Goal: Task Accomplishment & Management: Manage account settings

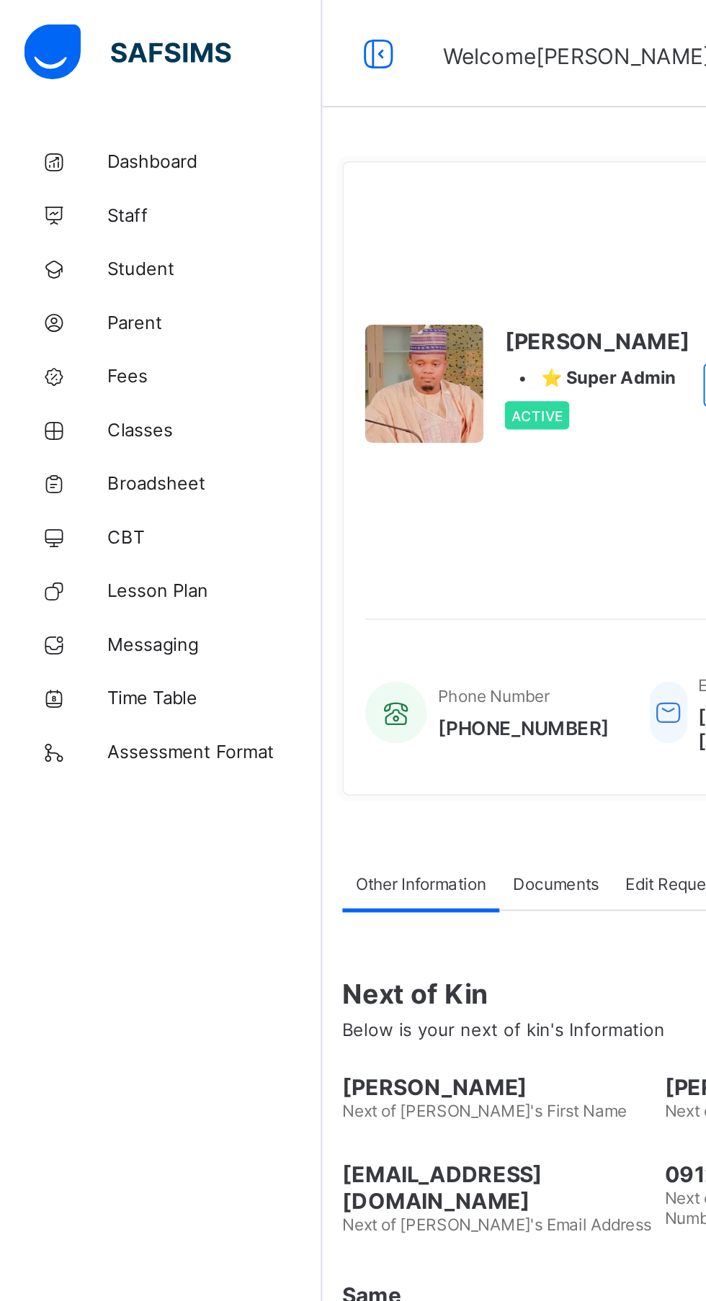
click at [78, 91] on span "Dashboard" at bounding box center [115, 87] width 115 height 12
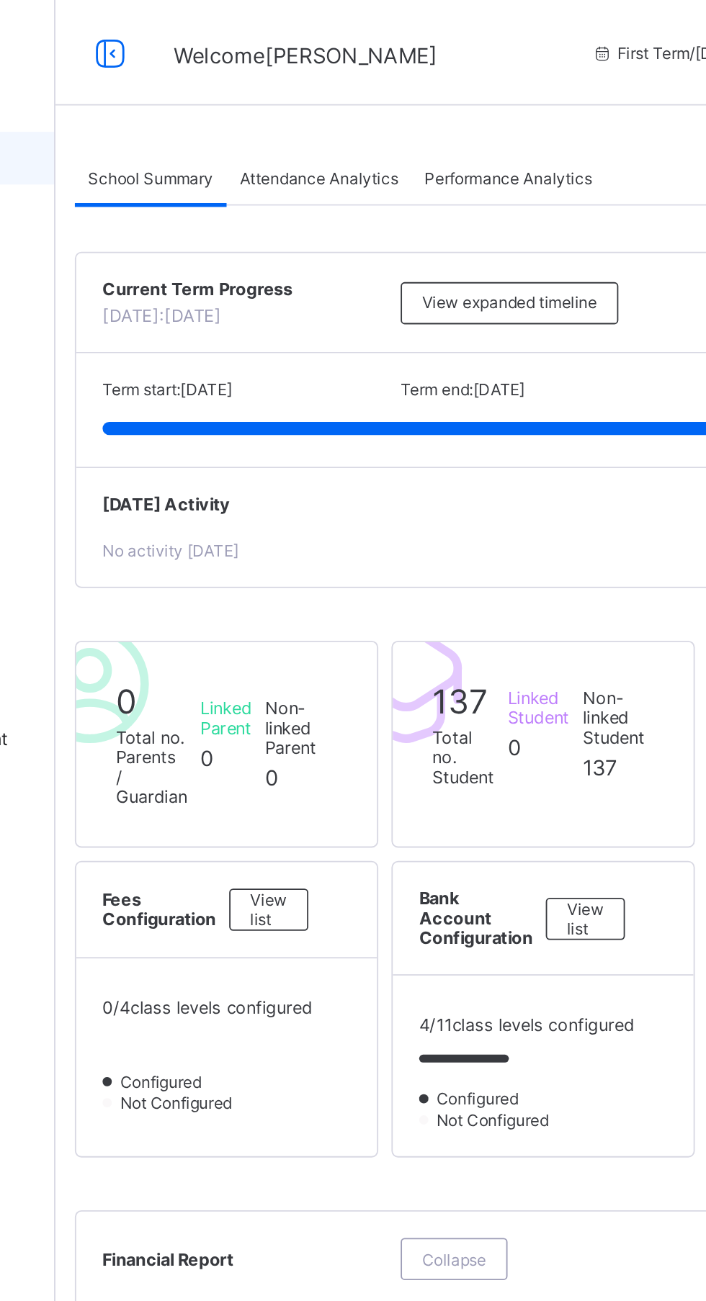
click at [431, 106] on div "Performance Analytics" at bounding box center [420, 97] width 106 height 29
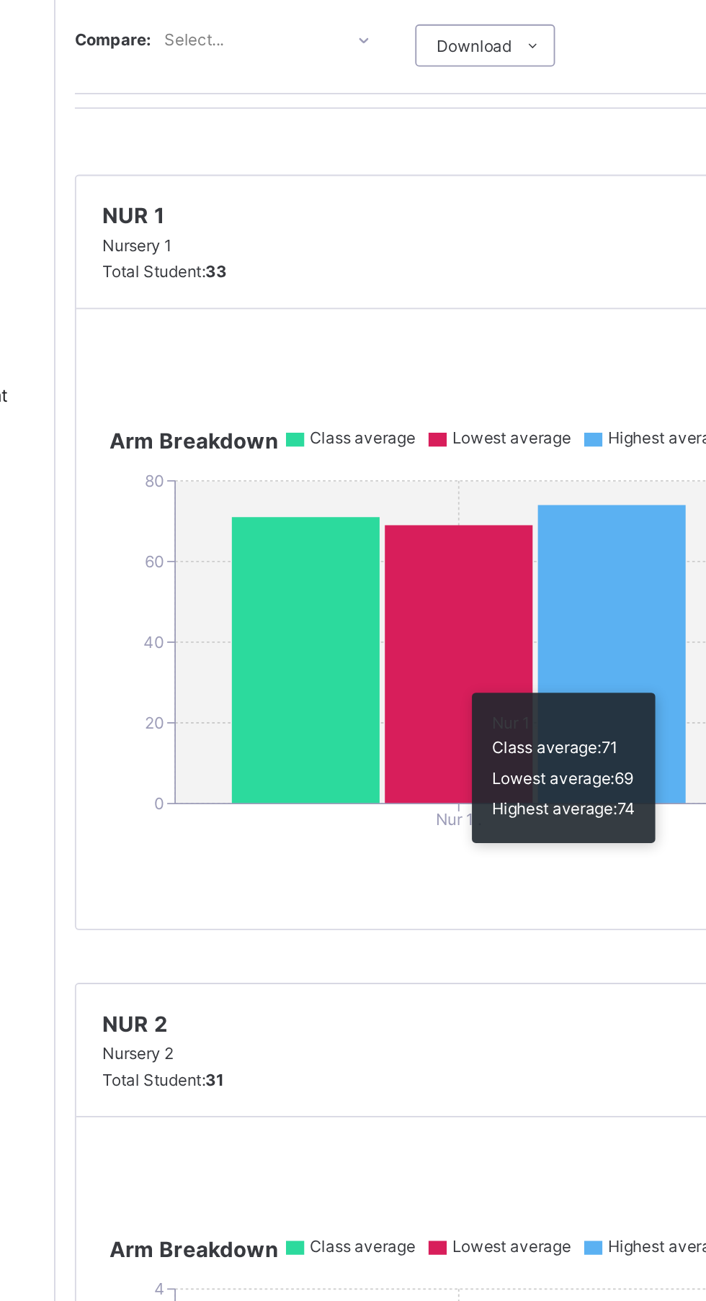
click at [336, 556] on icon at bounding box center [309, 548] width 81 height 156
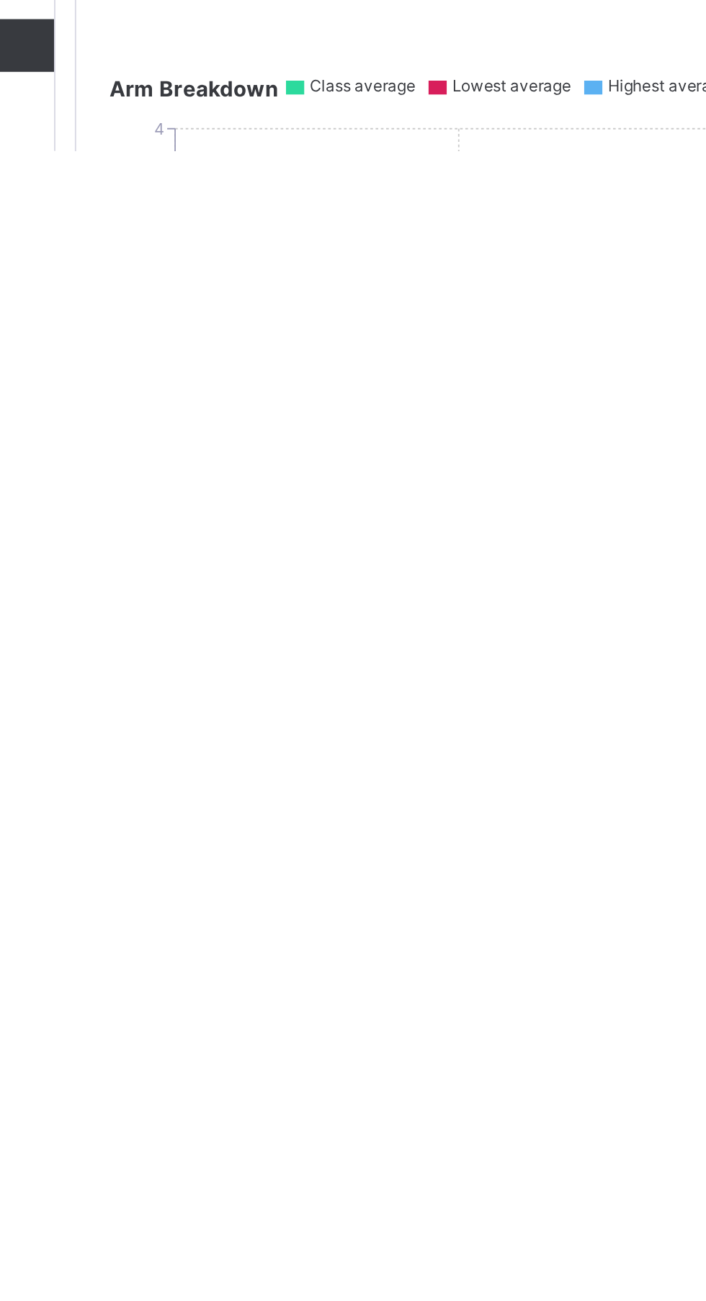
scroll to position [139, 0]
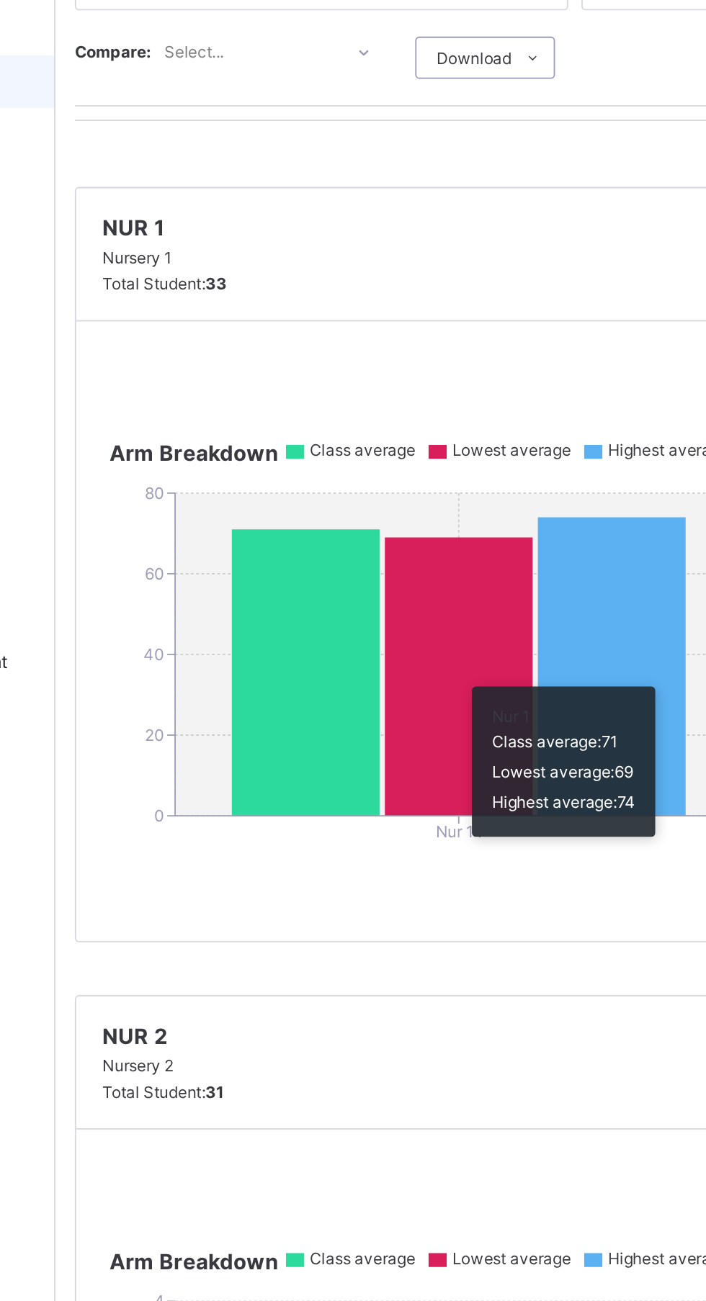
click at [369, 407] on icon at bounding box center [393, 412] width 81 height 152
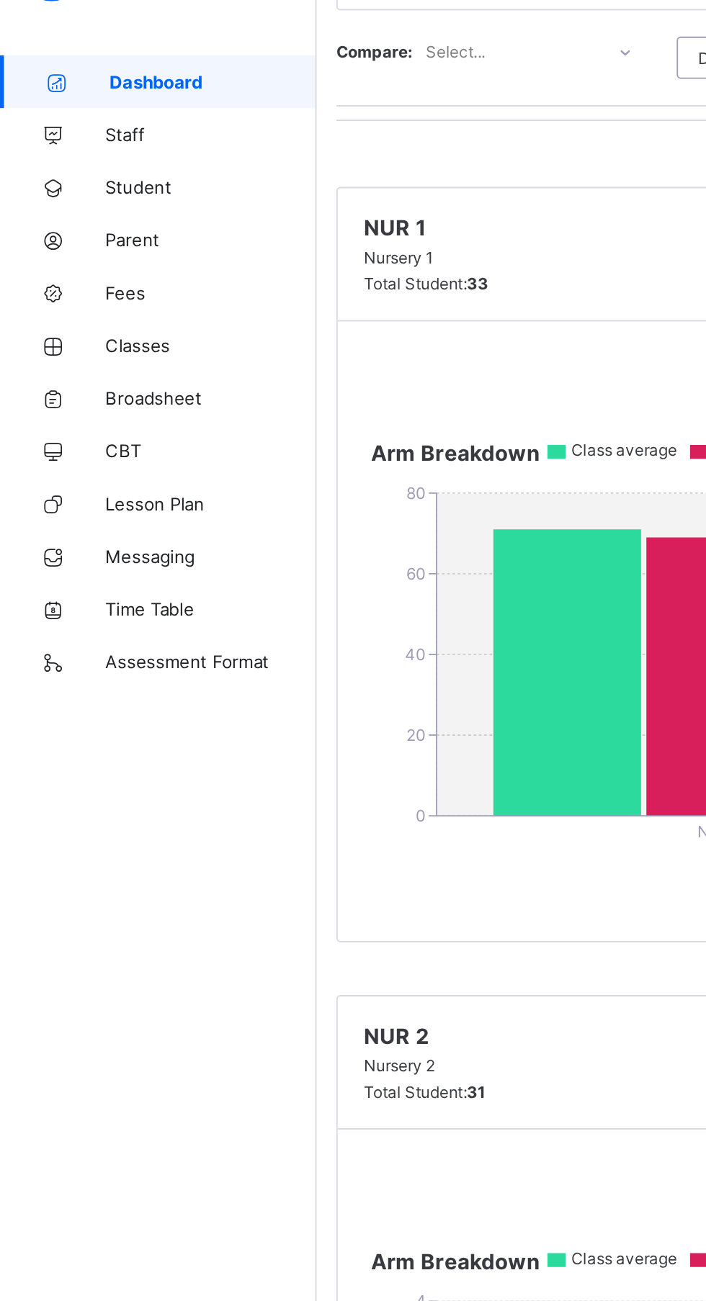
scroll to position [0, 0]
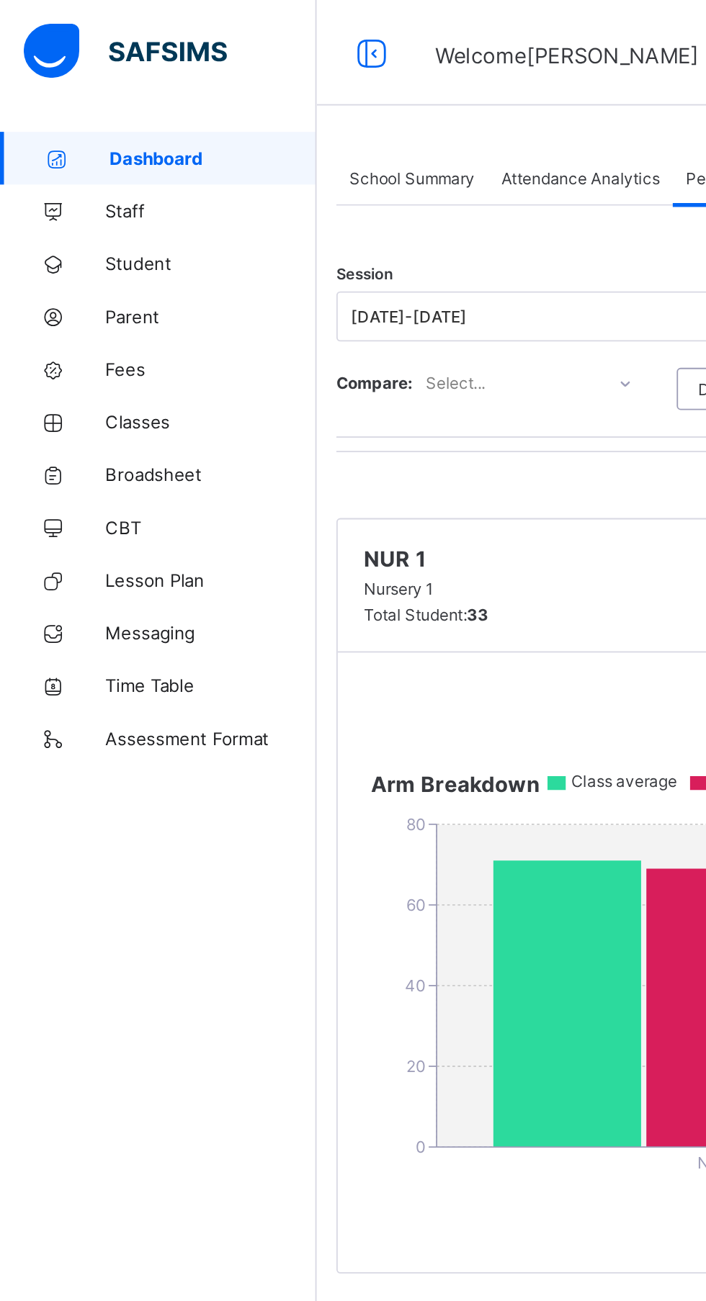
click at [89, 235] on span "Classes" at bounding box center [115, 231] width 115 height 12
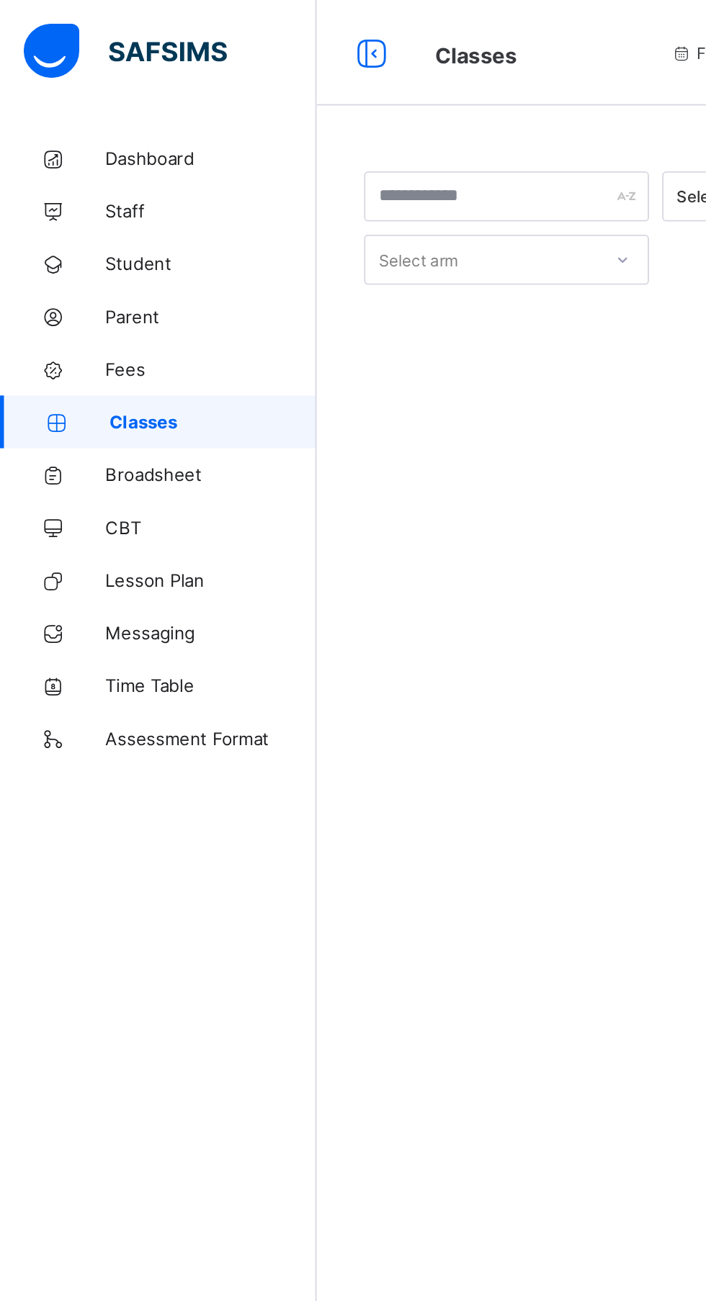
click at [280, 532] on div "Select class section Select level Select arm Download Pdf Report Excel Report ×…" at bounding box center [439, 650] width 533 height 1301
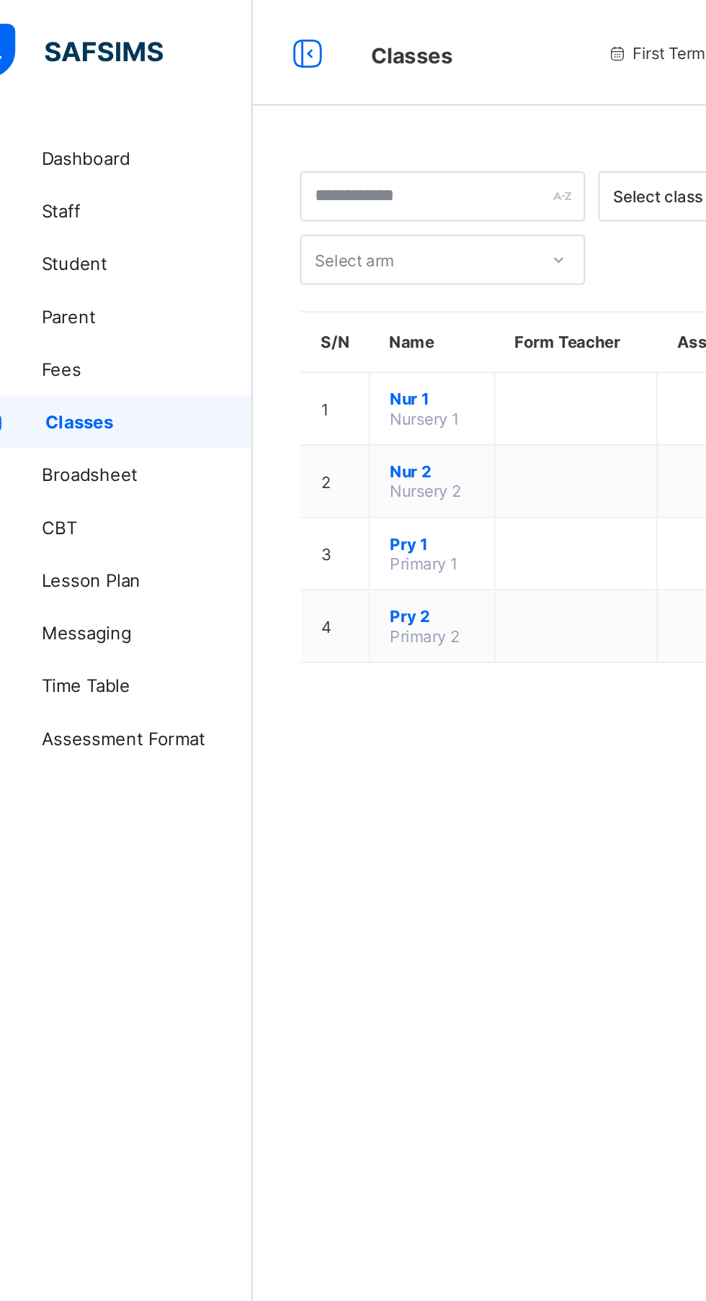
click at [267, 220] on span "Nur 1" at bounding box center [271, 217] width 46 height 11
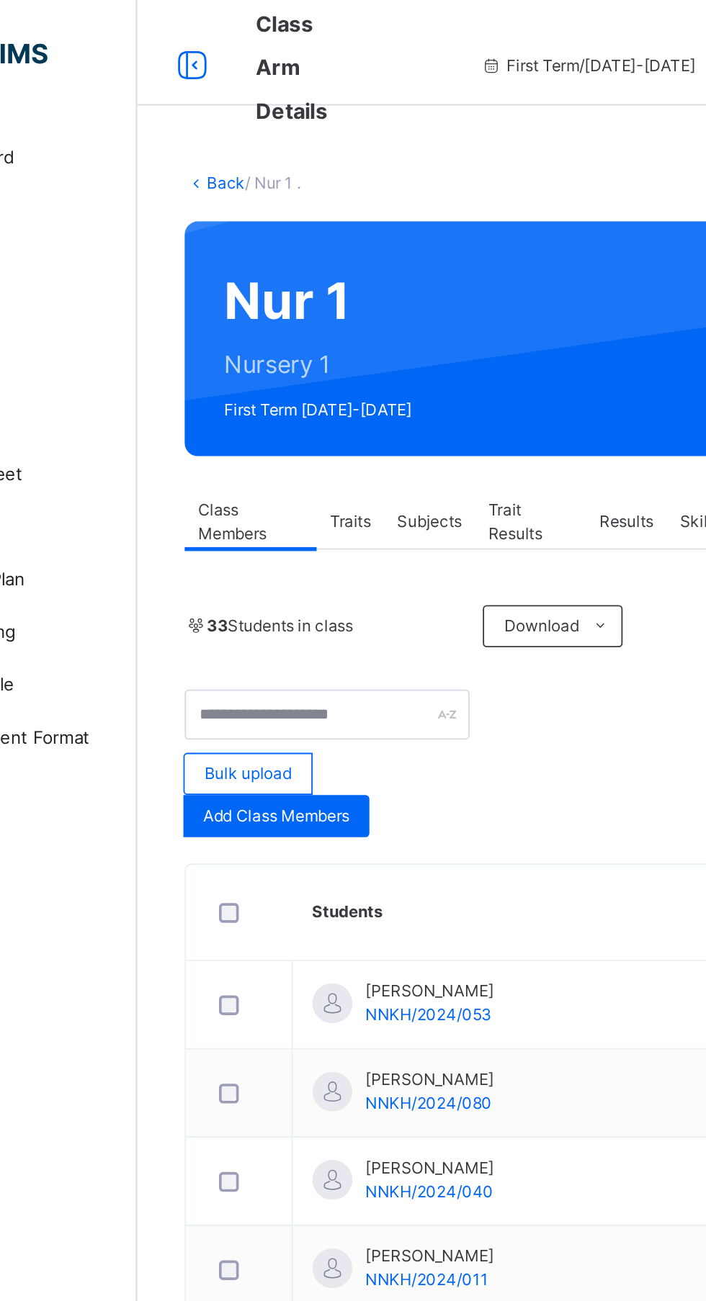
click at [444, 286] on span "Results" at bounding box center [440, 285] width 30 height 13
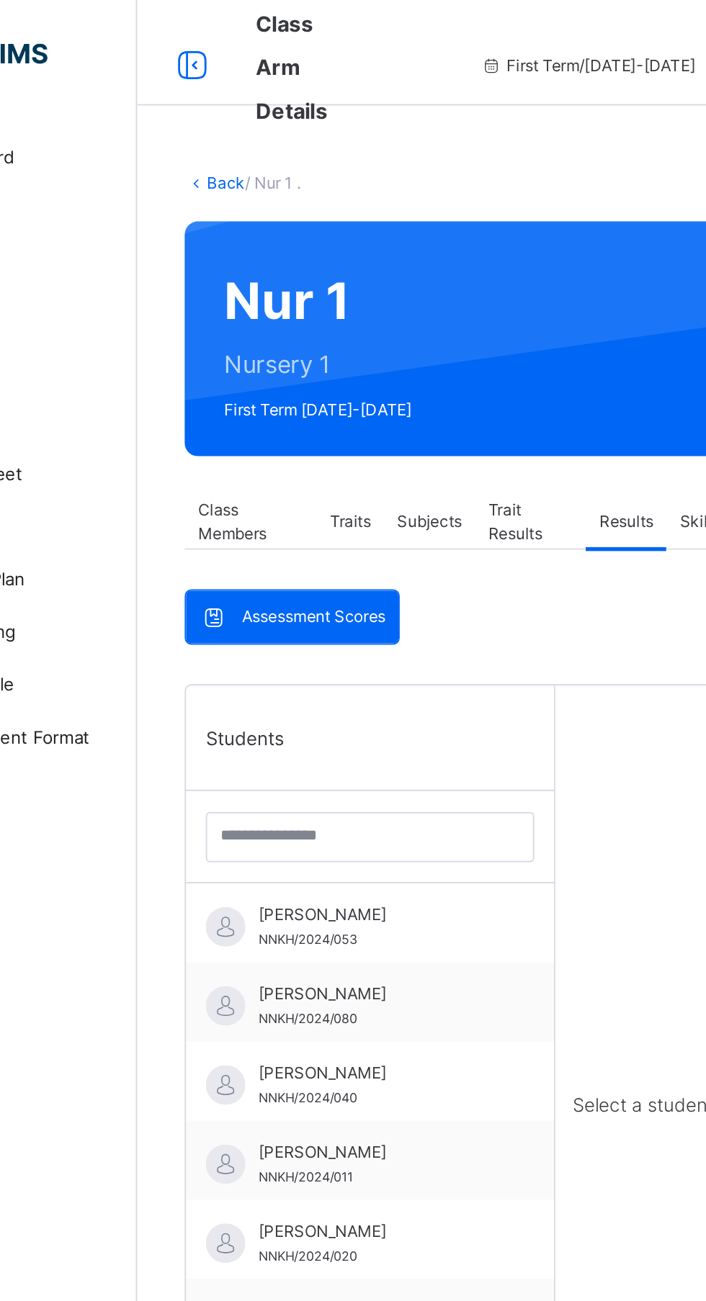
click at [333, 497] on span "[PERSON_NAME]" at bounding box center [303, 499] width 129 height 13
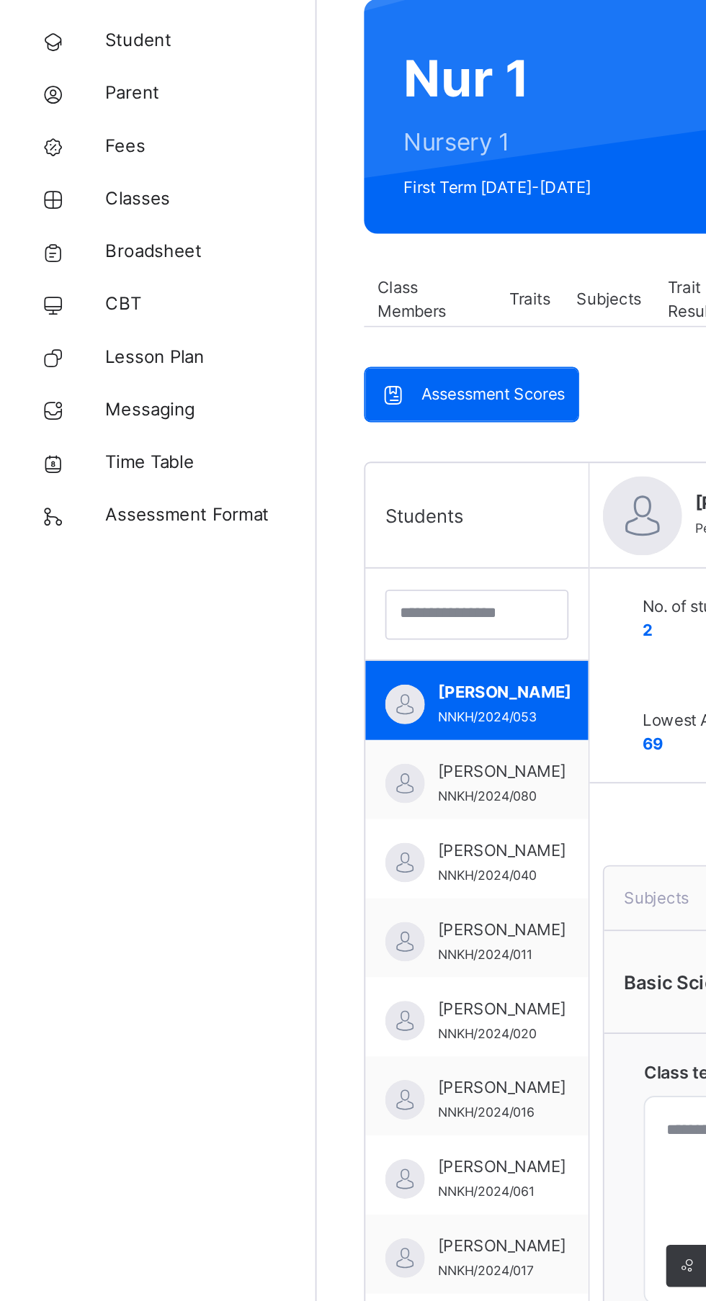
click at [230, 282] on span "Class Members" at bounding box center [235, 285] width 58 height 26
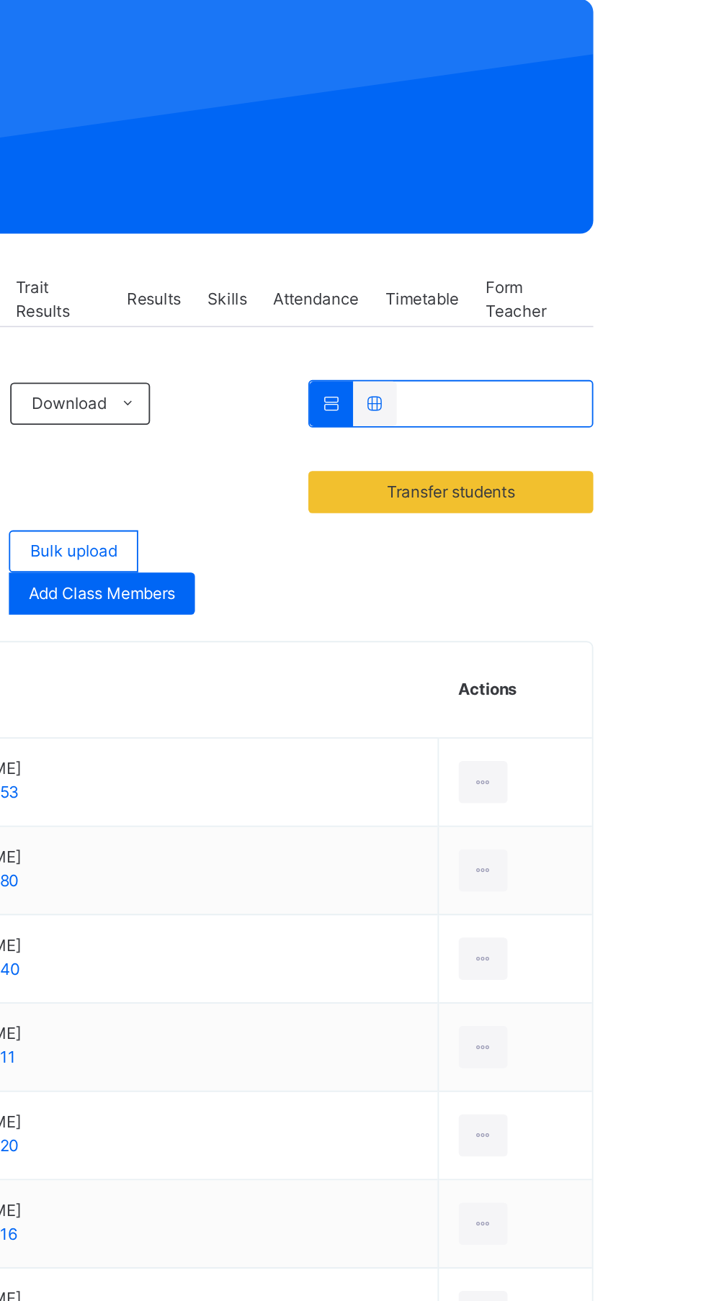
click at [643, 395] on span "Transfer students" at bounding box center [602, 390] width 134 height 13
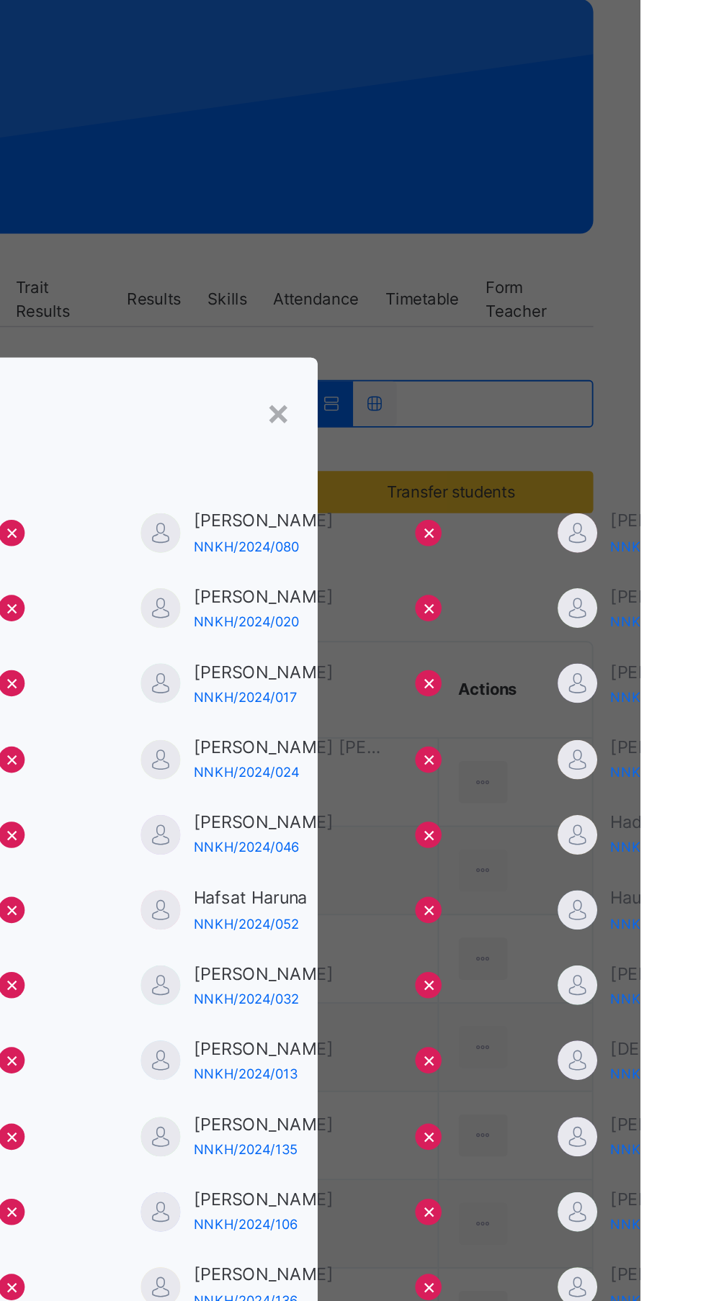
click at [589, 458] on div "× Transfer Student [PERSON_NAME] NNKH/2024/053 × [PERSON_NAME]/2024/080 × [PERS…" at bounding box center [353, 650] width 706 height 1301
click at [515, 362] on div "×" at bounding box center [508, 346] width 14 height 30
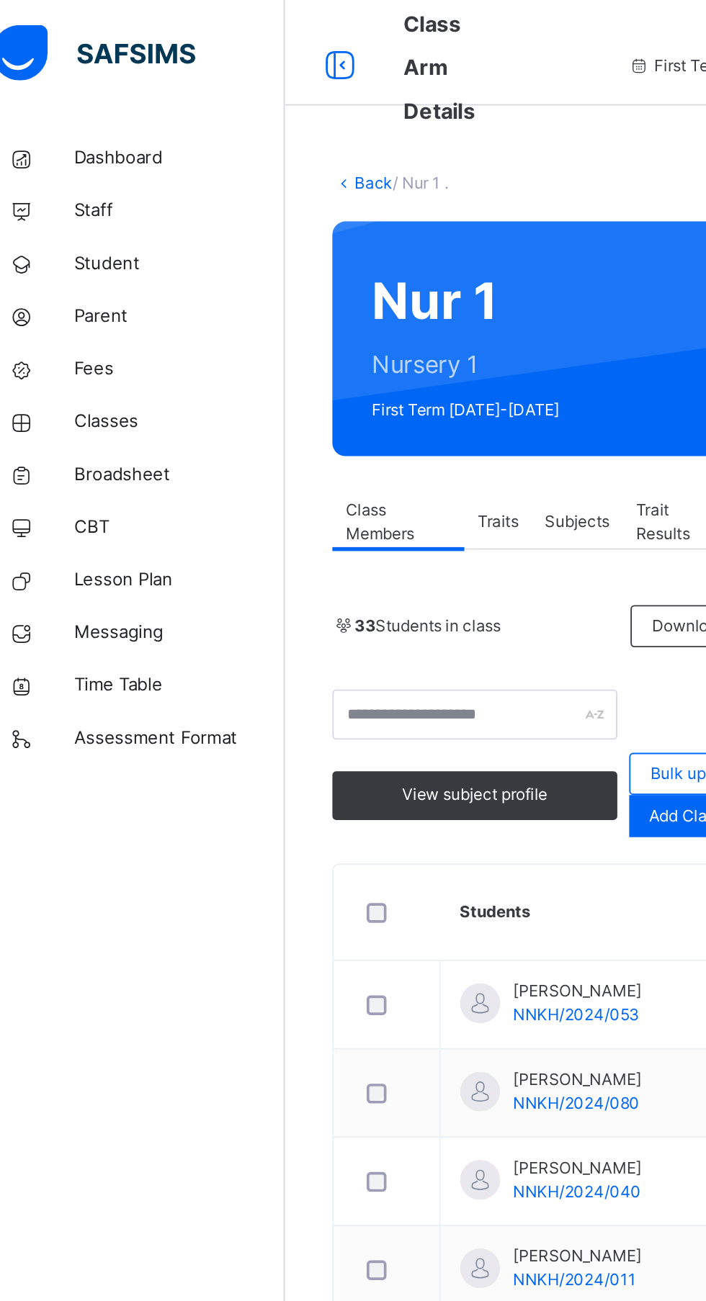
click at [295, 287] on span "Traits" at bounding box center [289, 285] width 22 height 13
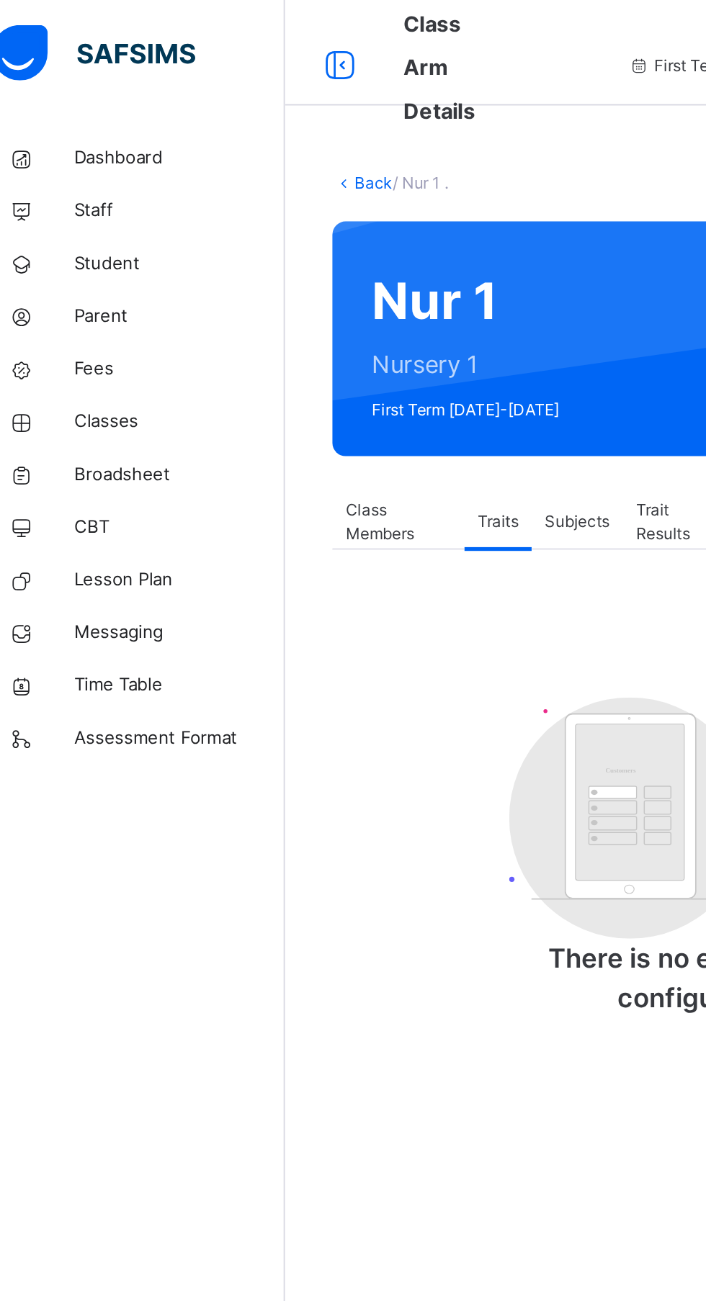
click at [341, 292] on div "Subjects" at bounding box center [333, 285] width 50 height 29
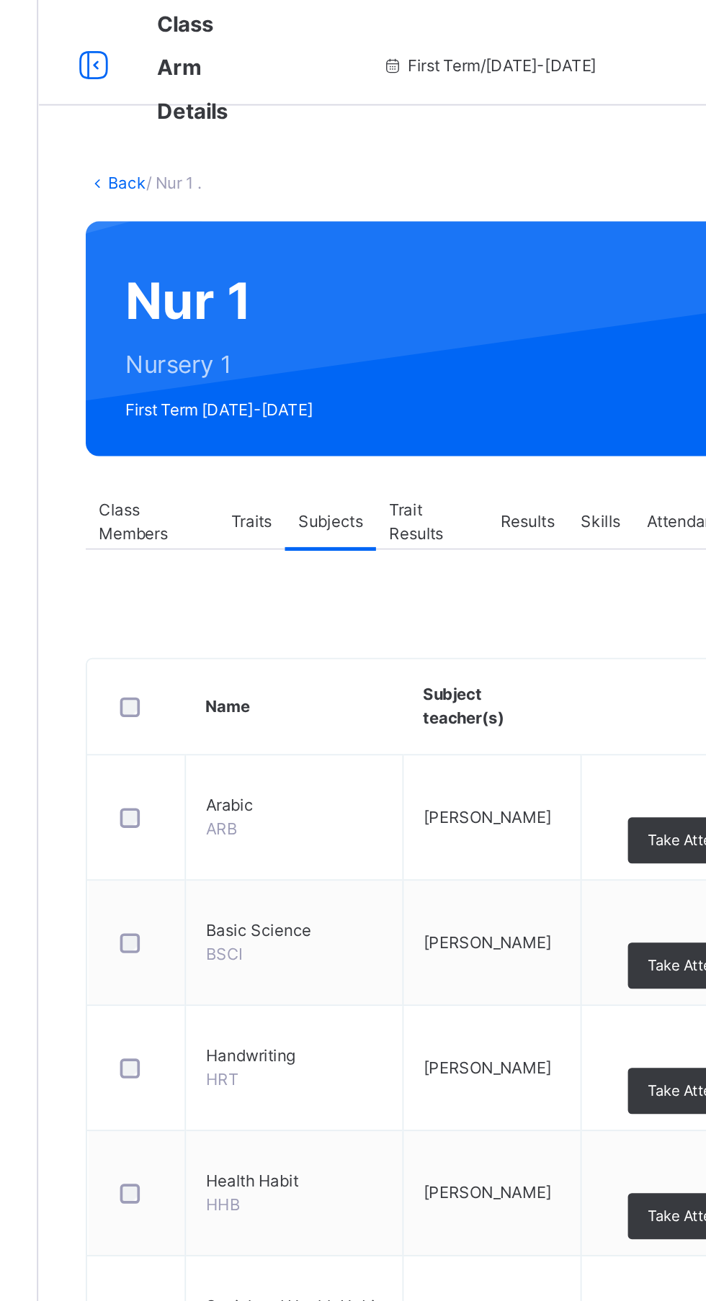
click at [390, 282] on span "Trait Results" at bounding box center [387, 285] width 46 height 26
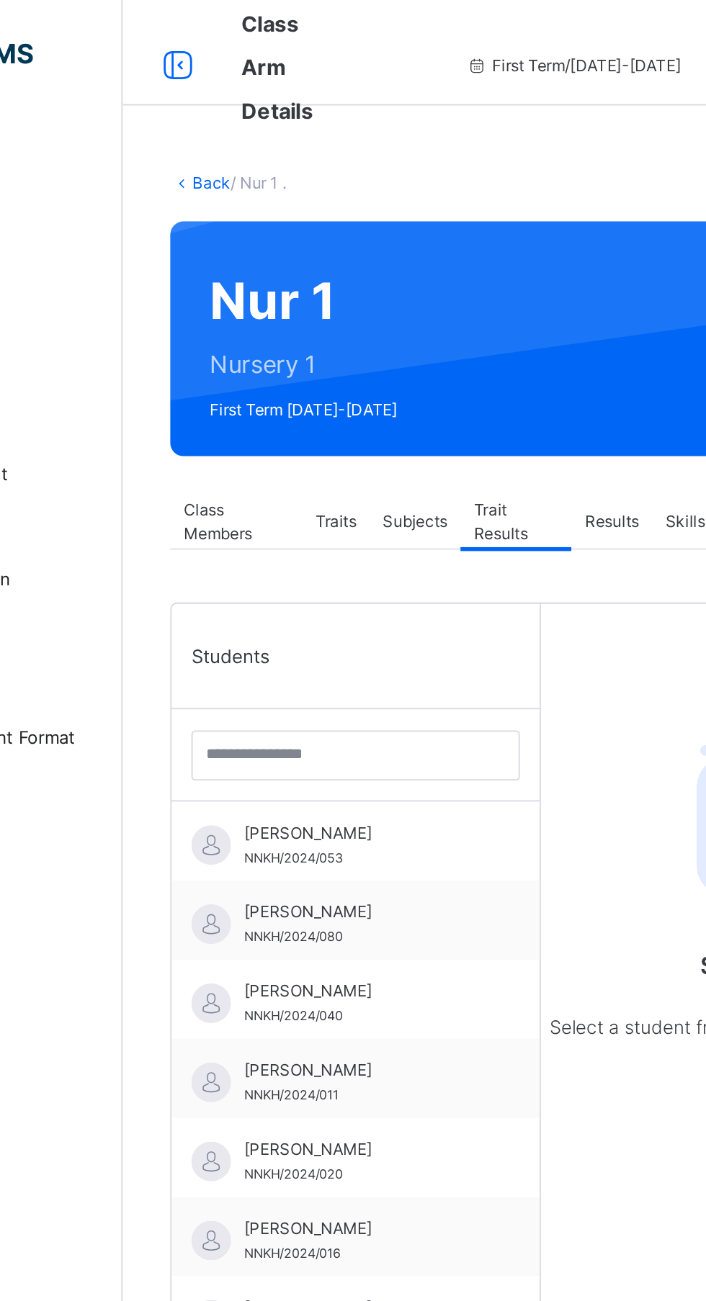
click at [338, 461] on span "[PERSON_NAME]" at bounding box center [303, 455] width 129 height 13
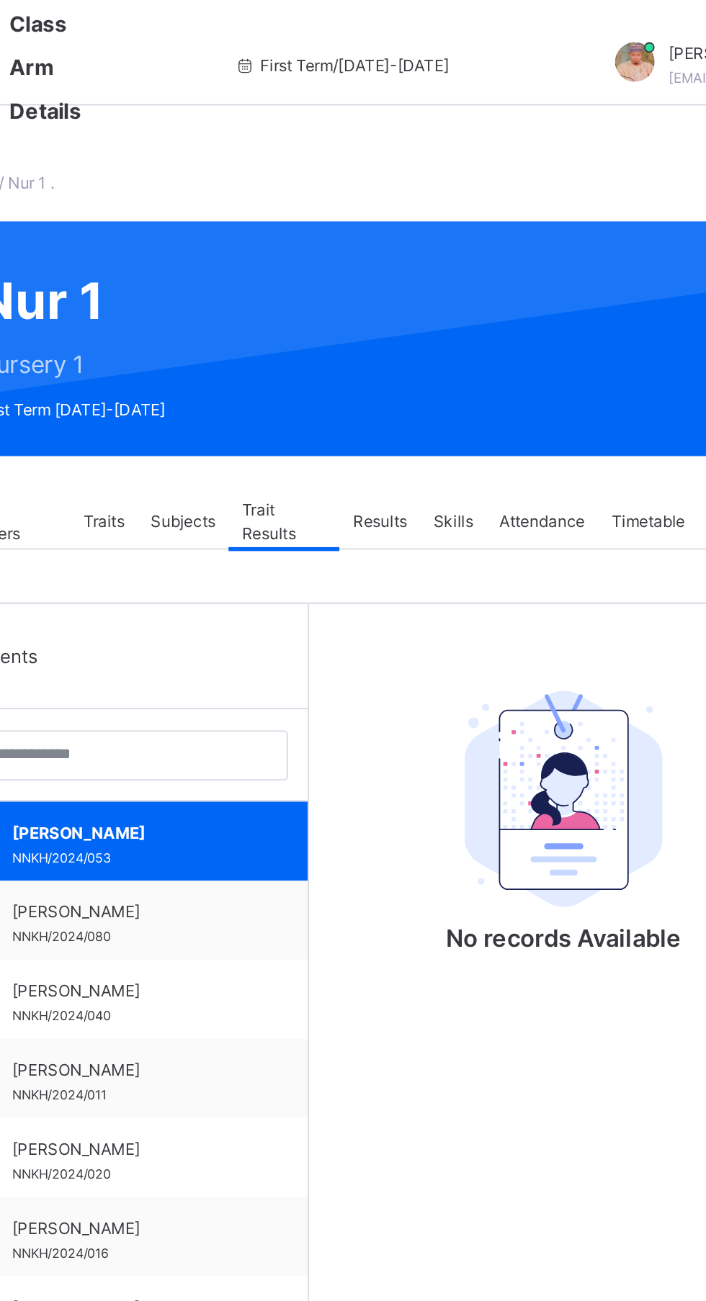
click at [448, 290] on span "Results" at bounding box center [440, 285] width 30 height 13
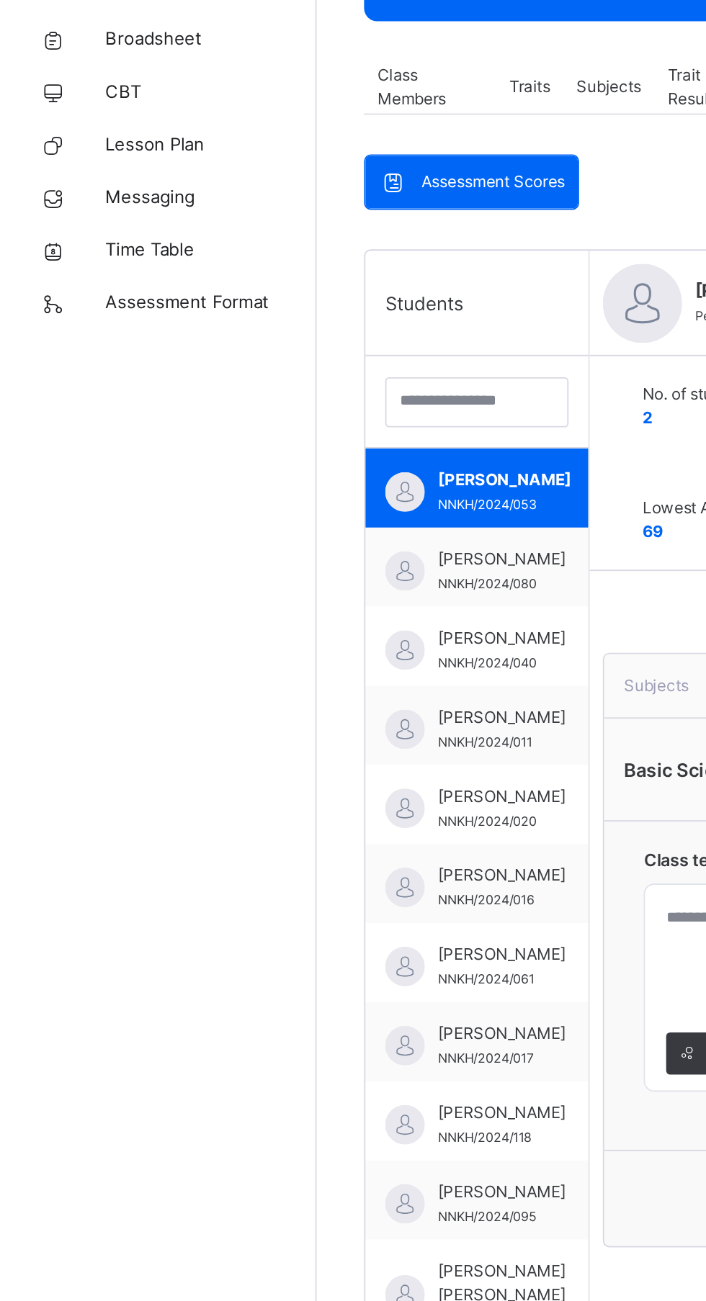
click at [283, 549] on span "[PERSON_NAME]" at bounding box center [274, 543] width 70 height 13
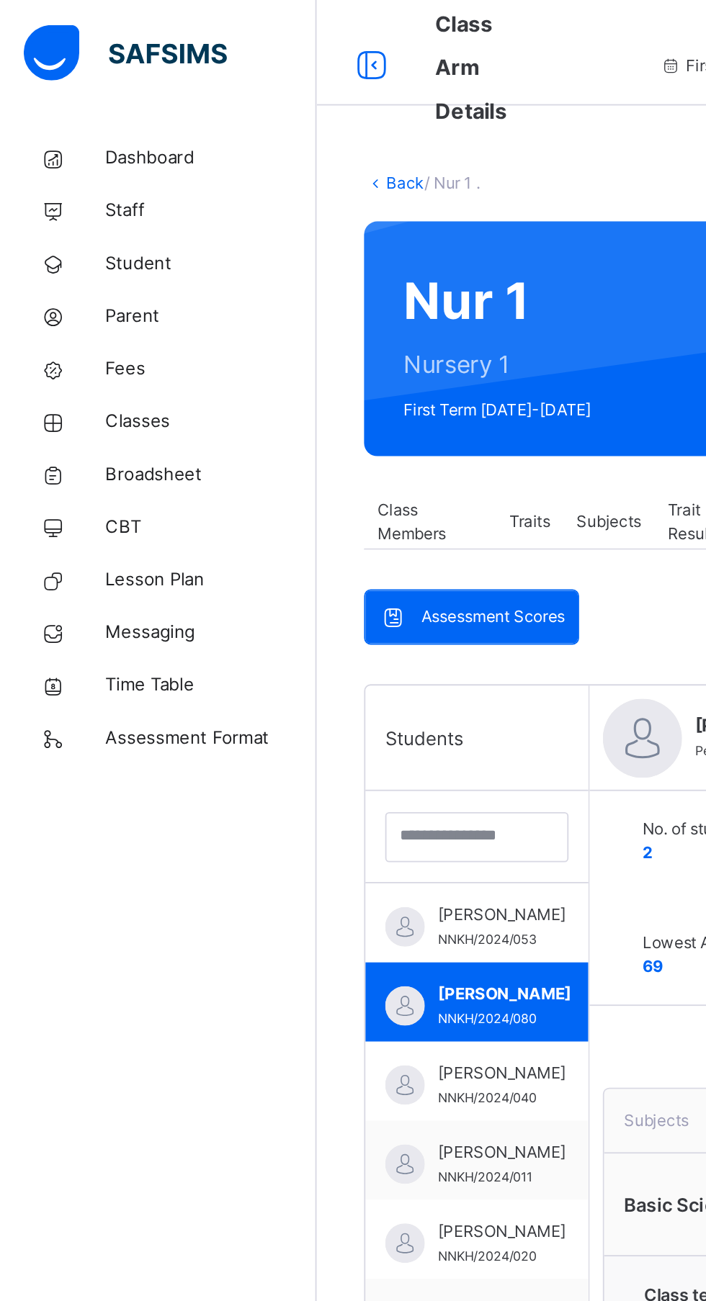
click at [278, 341] on span "Assessment Scores" at bounding box center [269, 337] width 78 height 13
click at [109, 90] on span "Dashboard" at bounding box center [115, 86] width 115 height 14
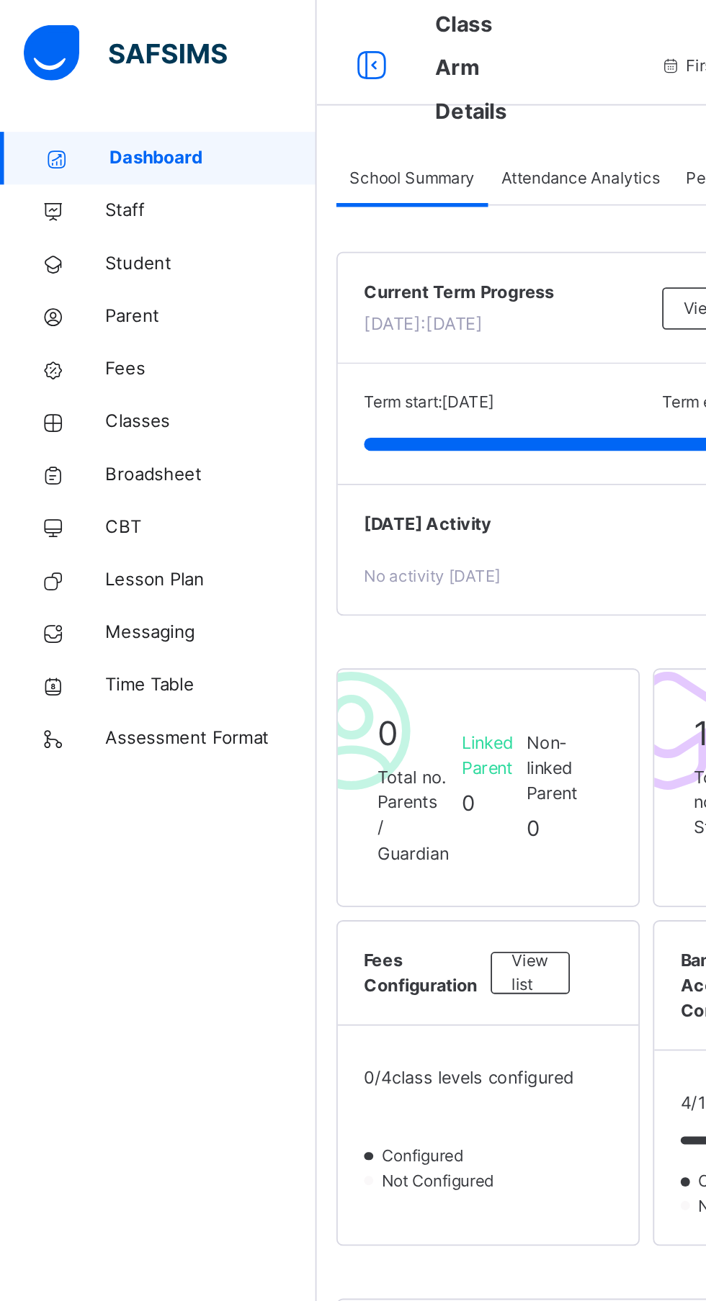
click at [324, 88] on div "Attendance Analytics" at bounding box center [316, 97] width 101 height 29
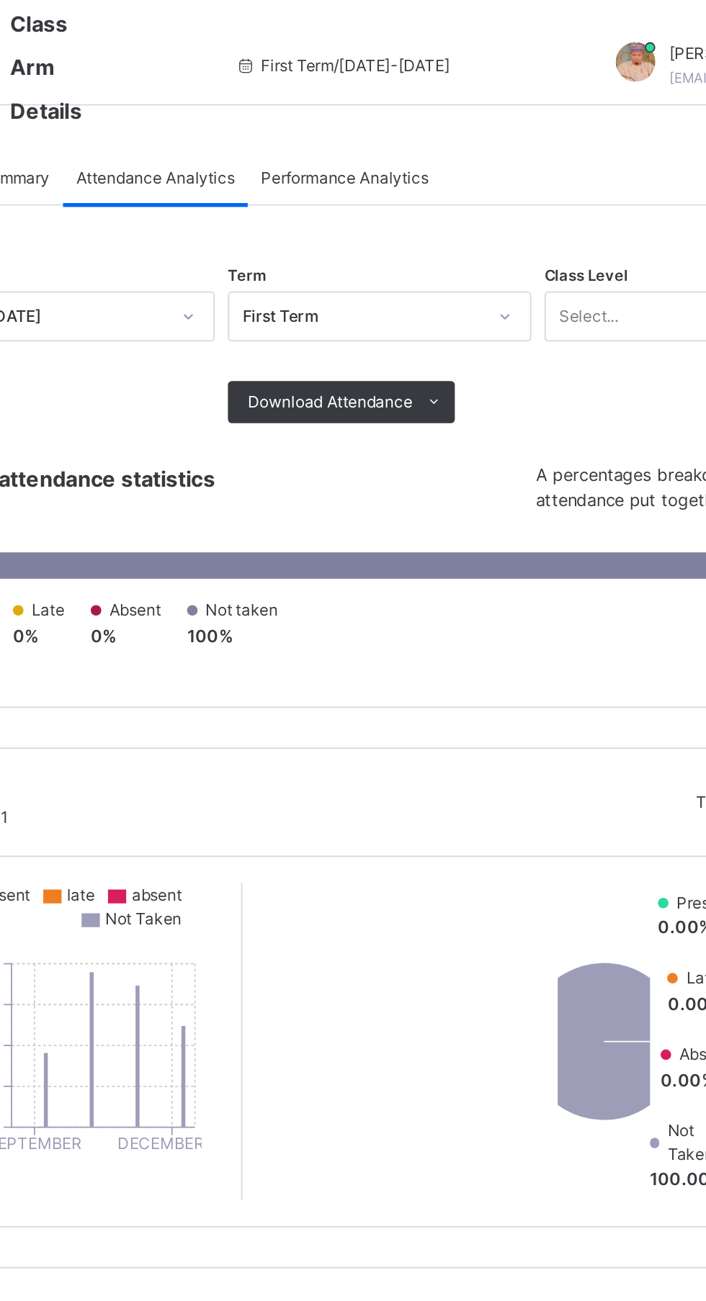
click at [434, 99] on span "Performance Analytics" at bounding box center [419, 97] width 91 height 13
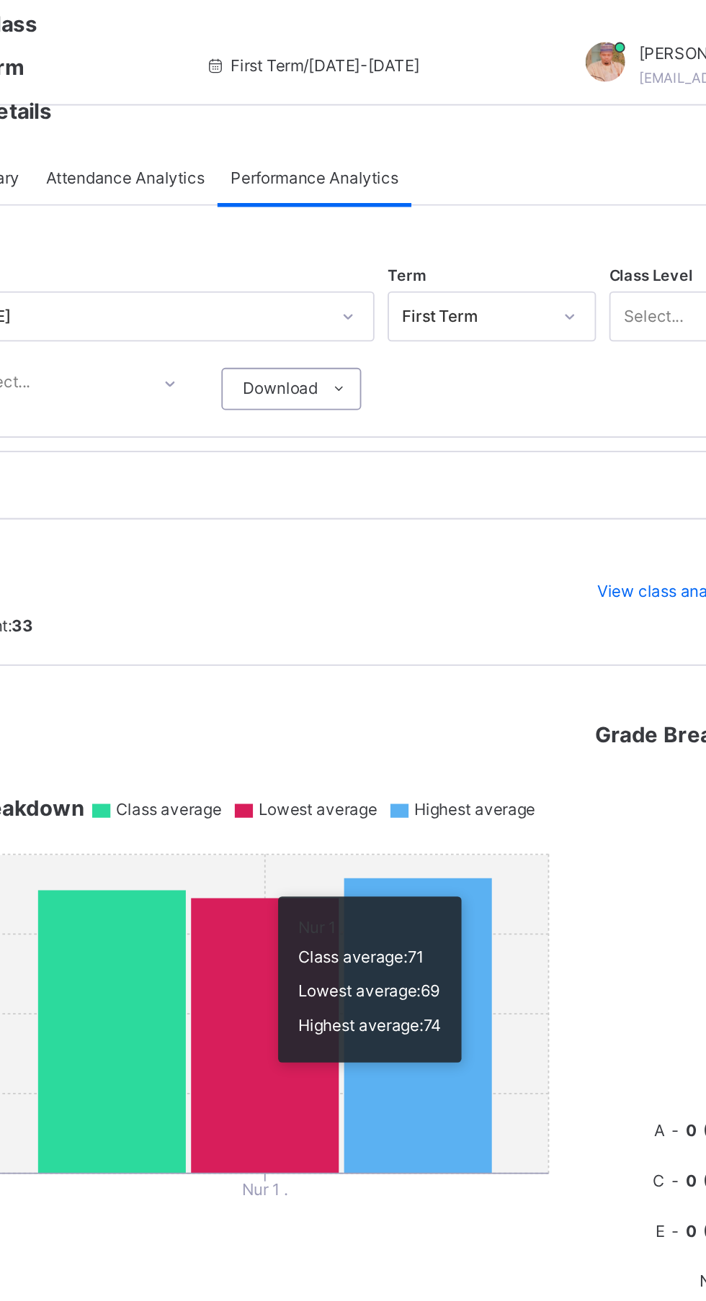
click at [443, 211] on span at bounding box center [433, 212] width 23 height 23
click at [519, 359] on div "Nur 1 Nursery 1 Total Student: 33 View class analytics" at bounding box center [439, 324] width 510 height 80
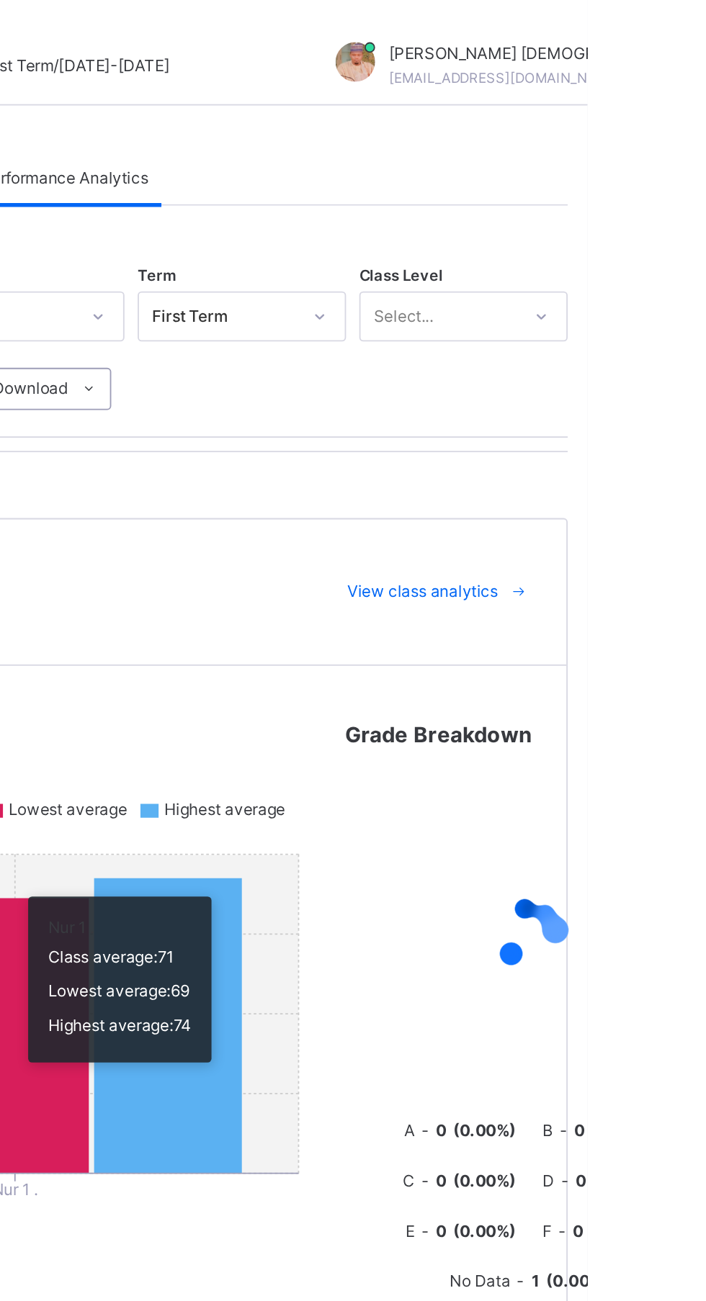
click at [632, 328] on span "View class analytics" at bounding box center [616, 323] width 82 height 13
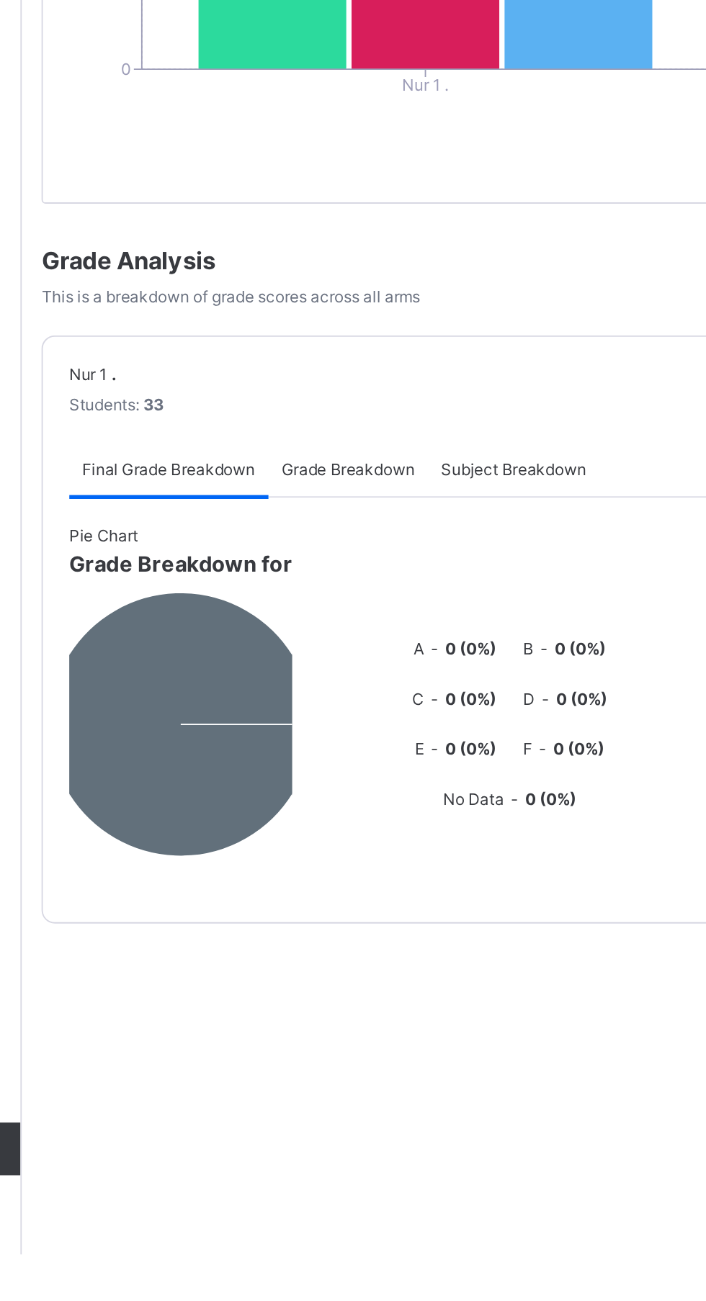
click at [371, 879] on span "Grade Breakdown" at bounding box center [351, 872] width 73 height 13
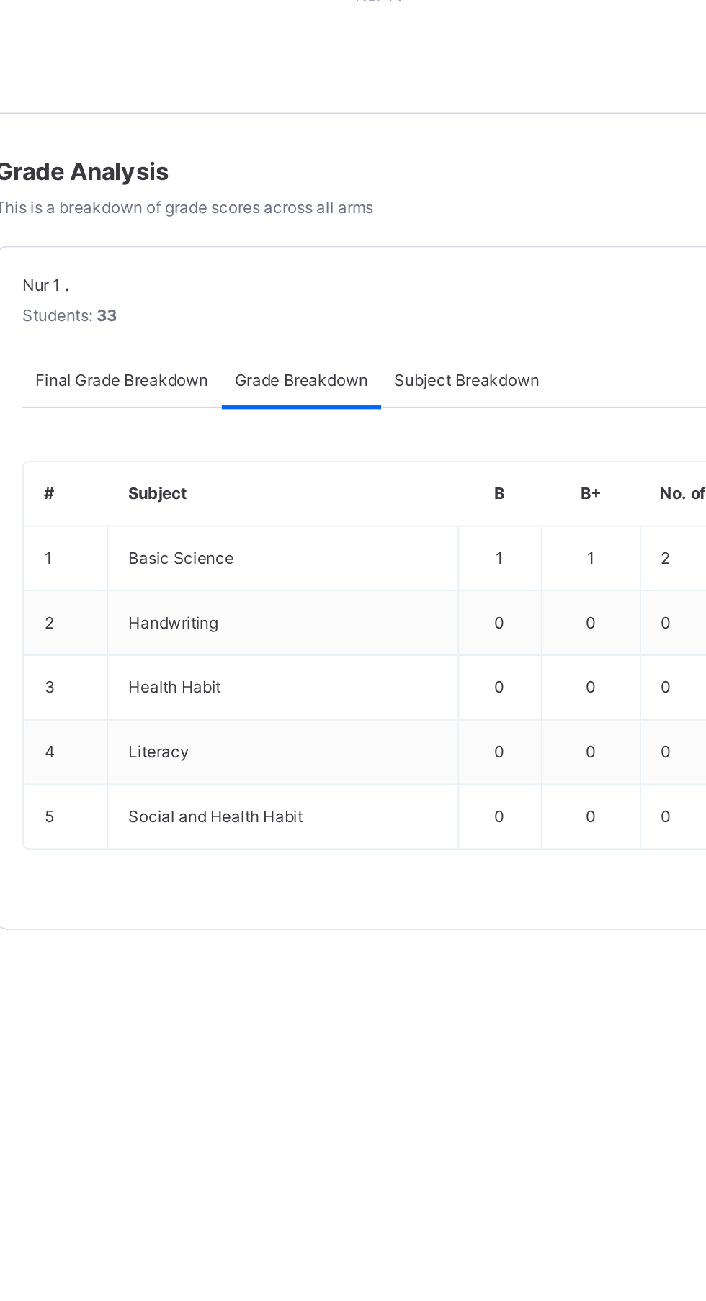
click at [444, 879] on span "Subject Breakdown" at bounding box center [441, 872] width 79 height 13
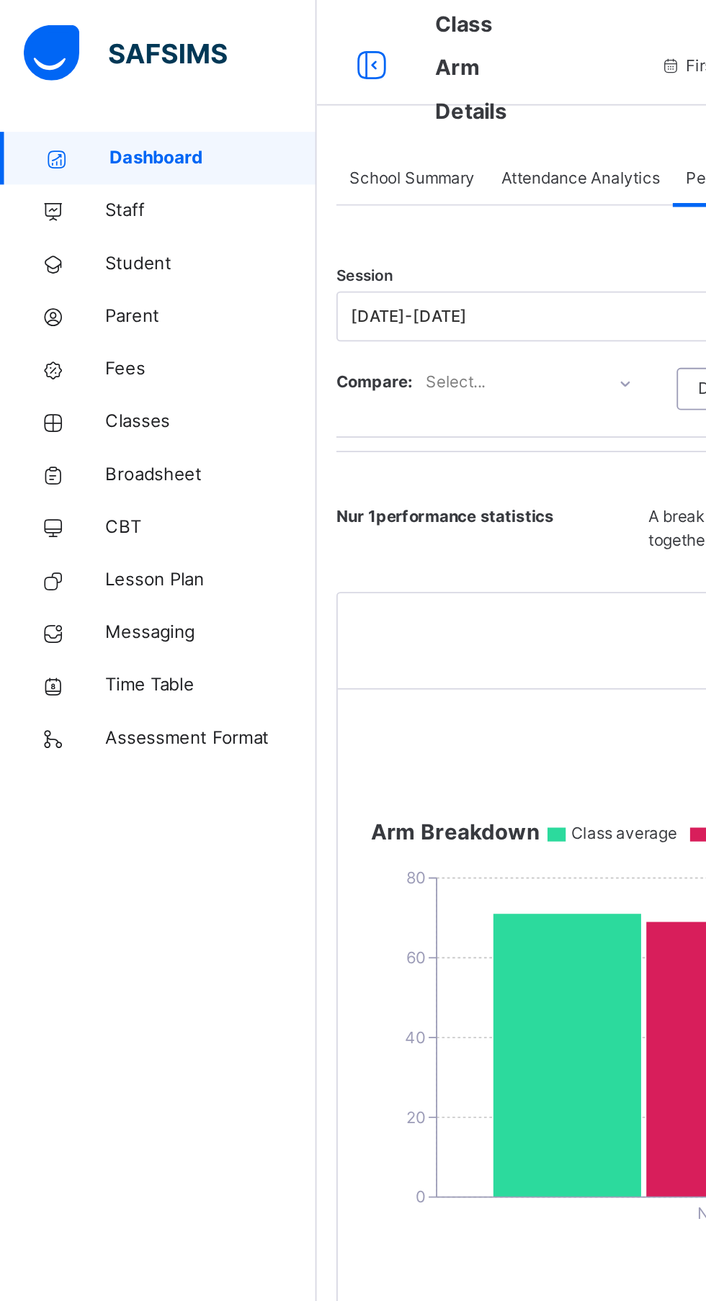
click at [320, 84] on div "Attendance Analytics" at bounding box center [316, 97] width 101 height 29
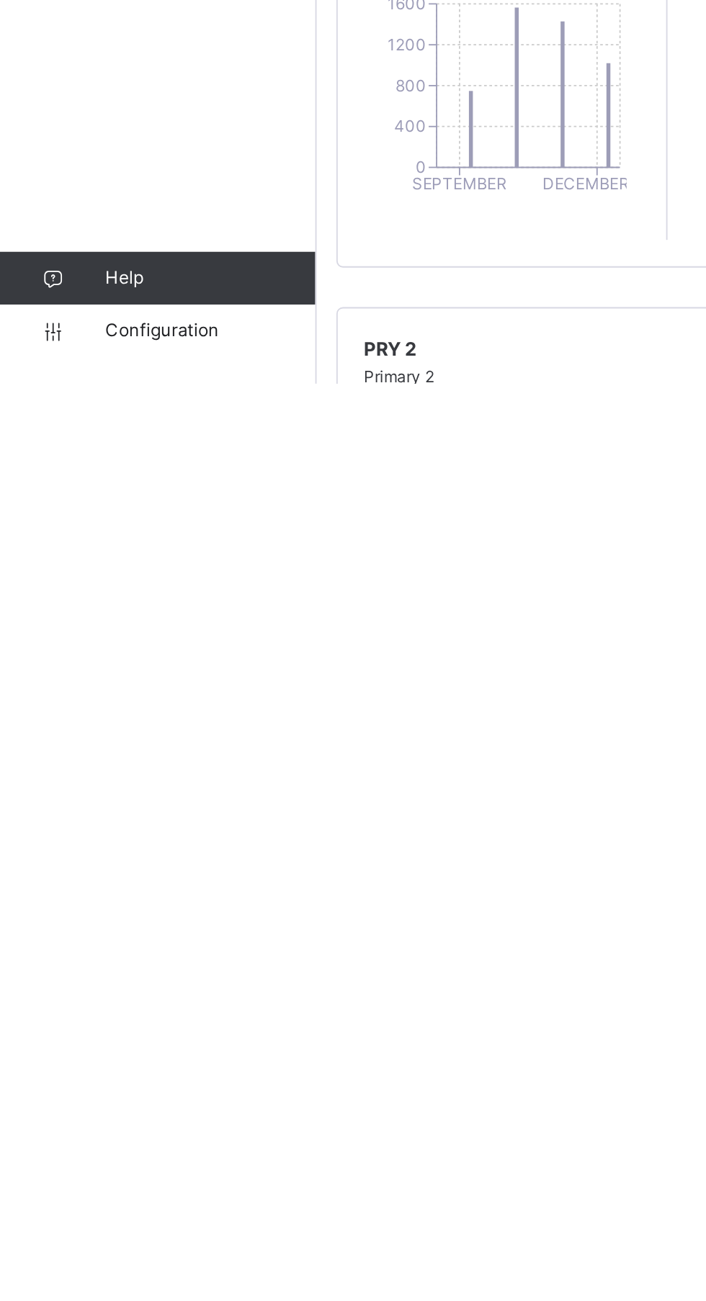
click at [110, 1287] on link "Configuration" at bounding box center [86, 1272] width 172 height 29
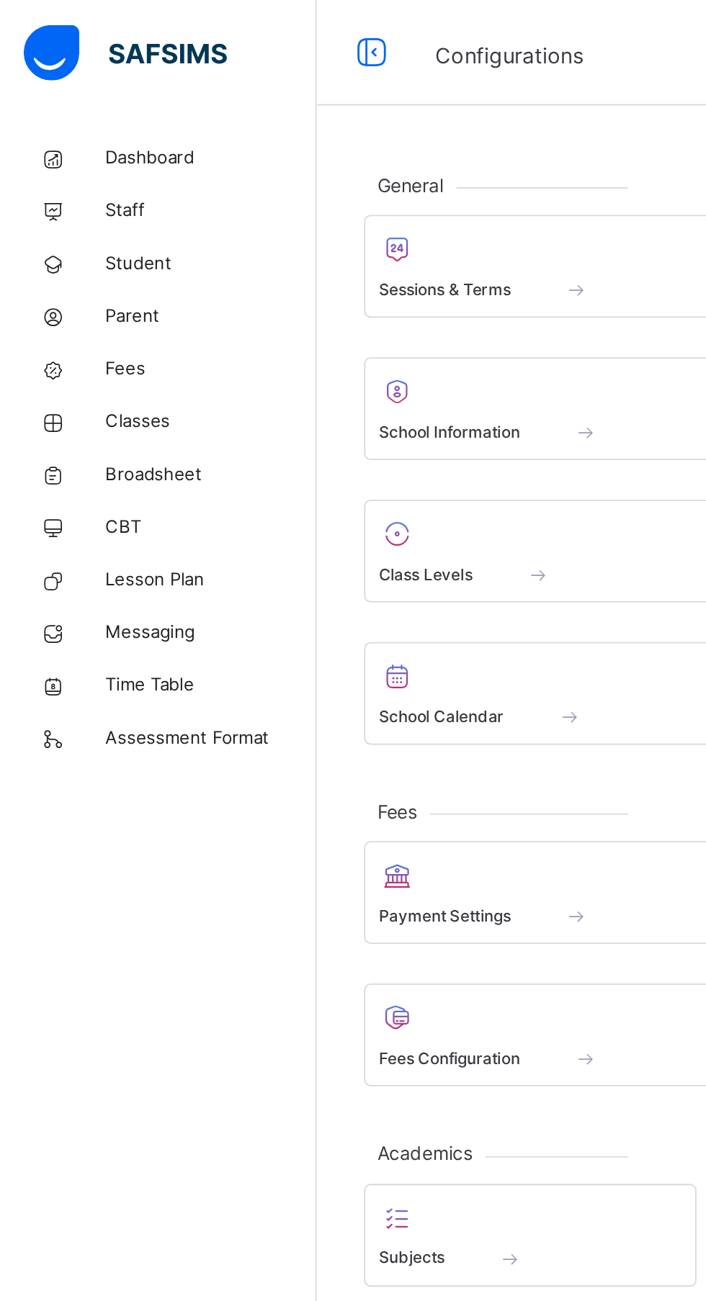
click at [107, 74] on link "Dashboard" at bounding box center [86, 86] width 173 height 29
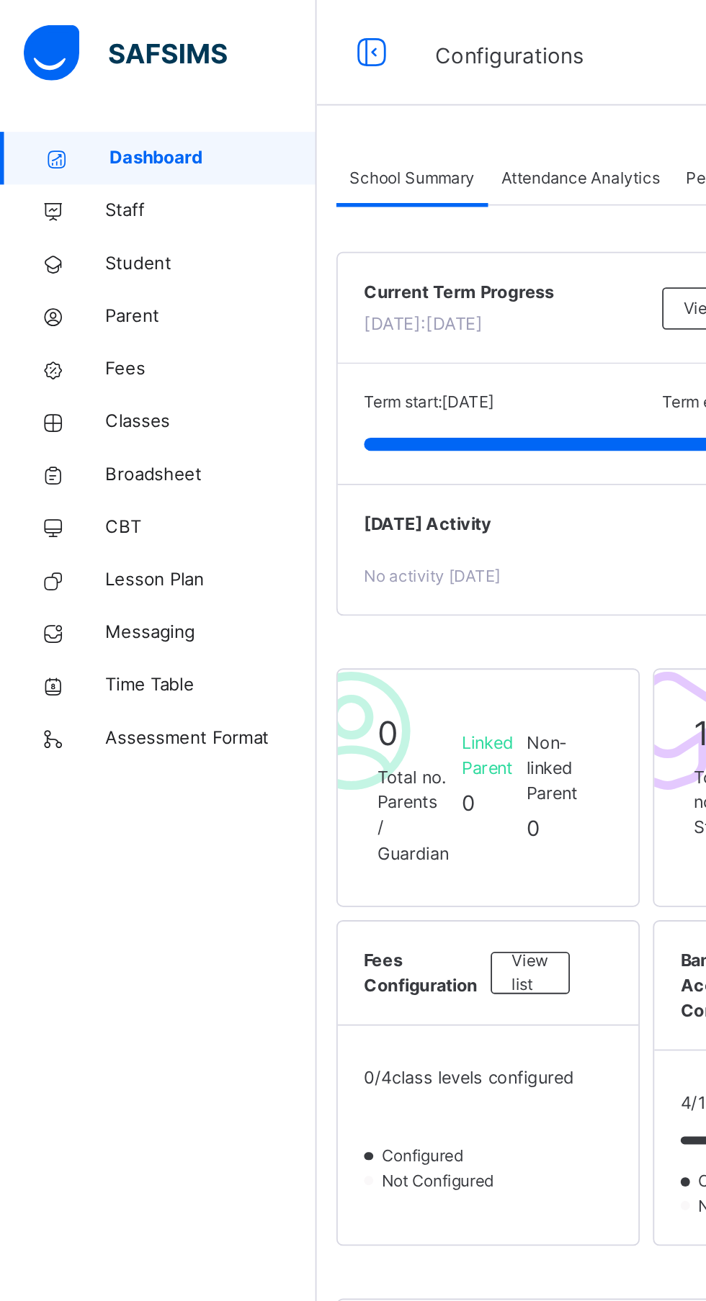
click at [112, 1301] on div "Dashboard Staff Student Parent Fees Classes Broadsheet CBT Lesson Plan Messagin…" at bounding box center [86, 680] width 173 height 1244
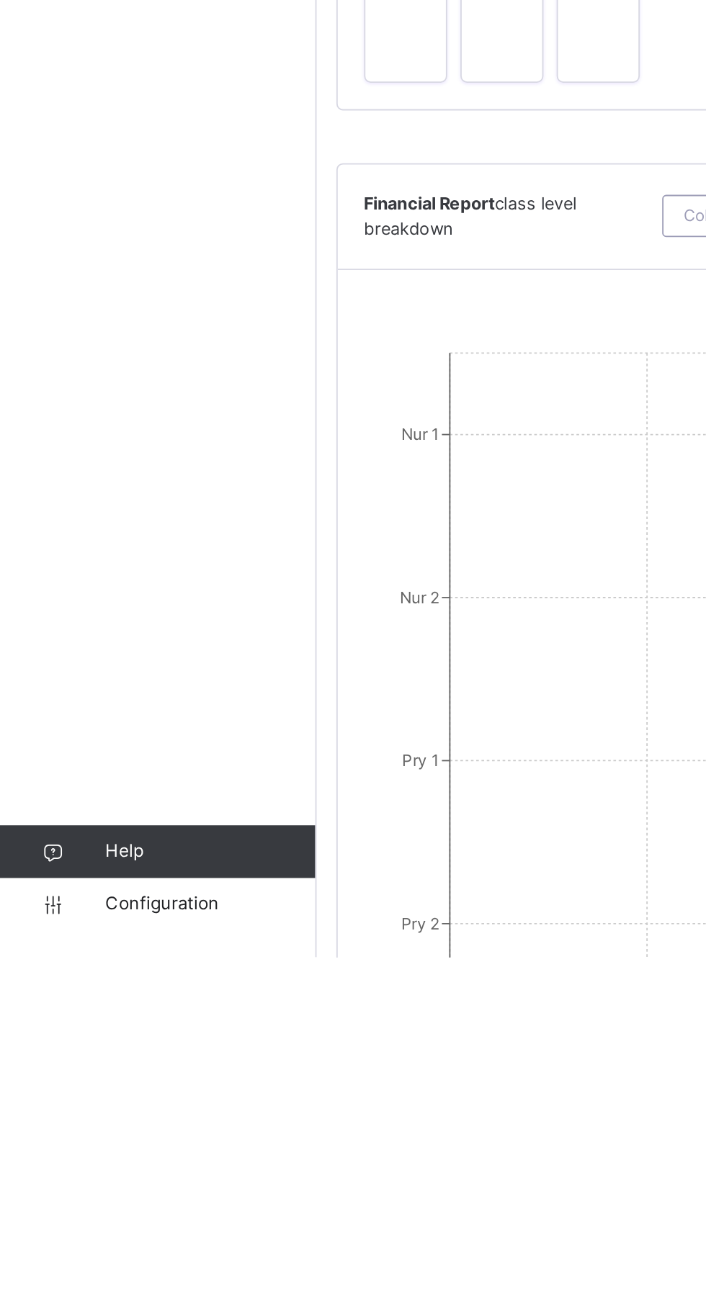
click at [104, 1287] on link "Configuration" at bounding box center [86, 1272] width 172 height 29
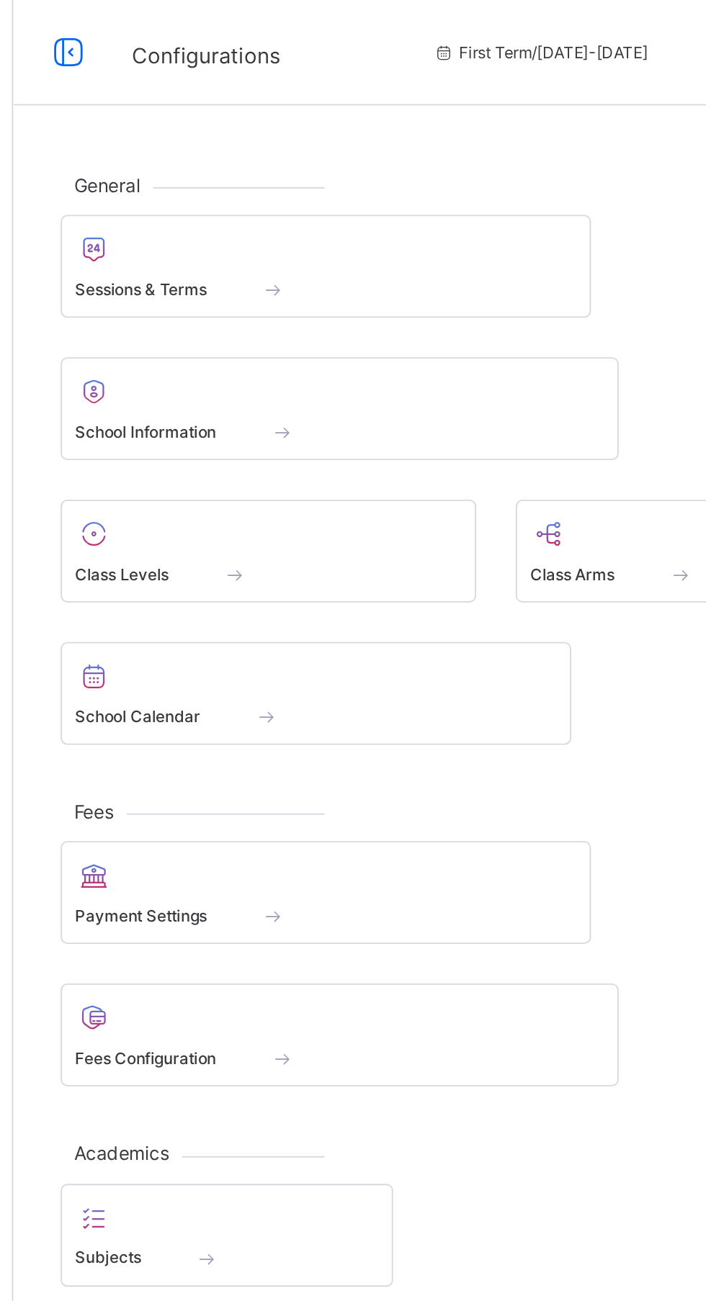
click at [306, 156] on div "Sessions & Terms" at bounding box center [344, 158] width 274 height 15
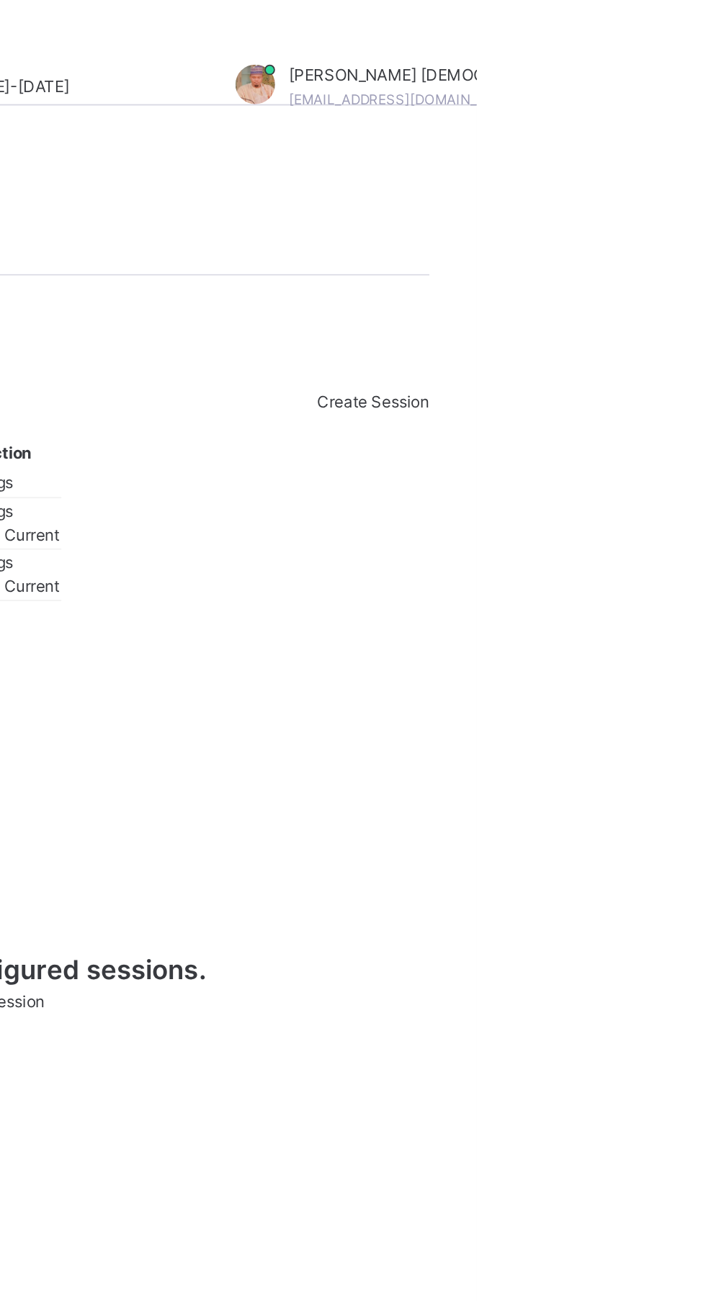
click at [478, 297] on span "Set As Current" at bounding box center [449, 292] width 58 height 11
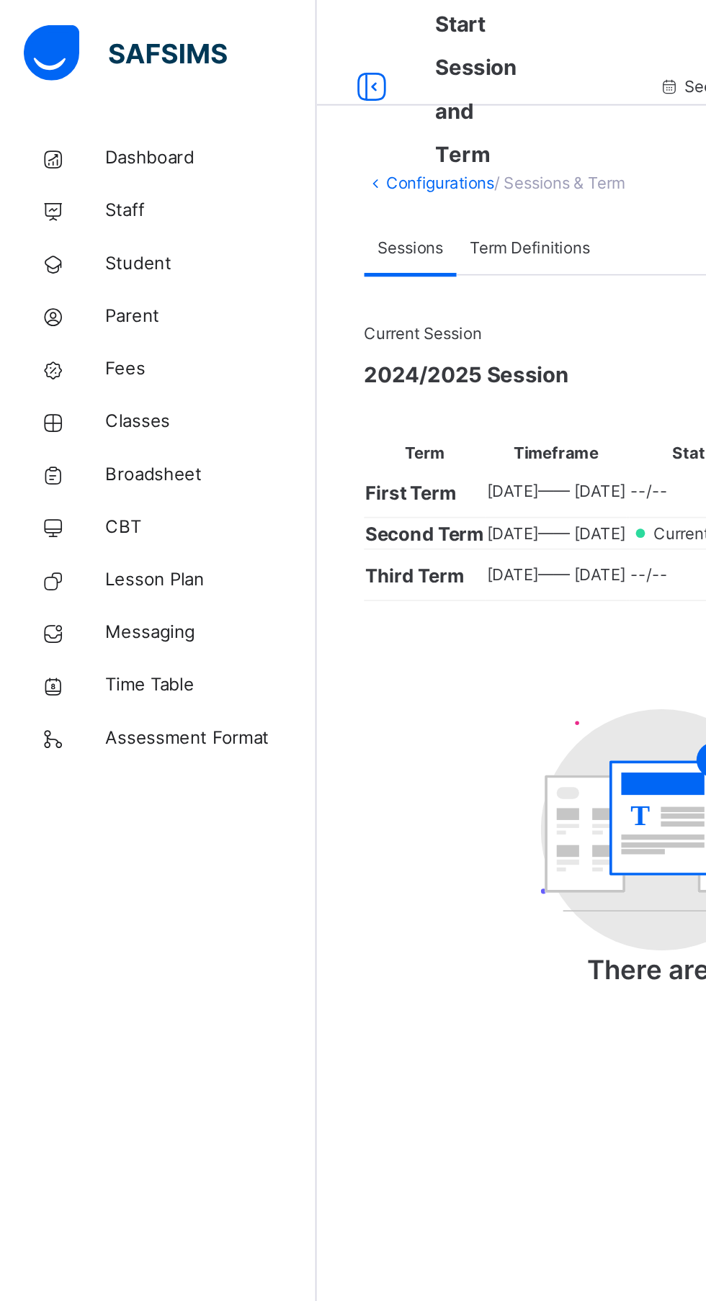
click at [104, 269] on link "Broadsheet" at bounding box center [86, 259] width 173 height 29
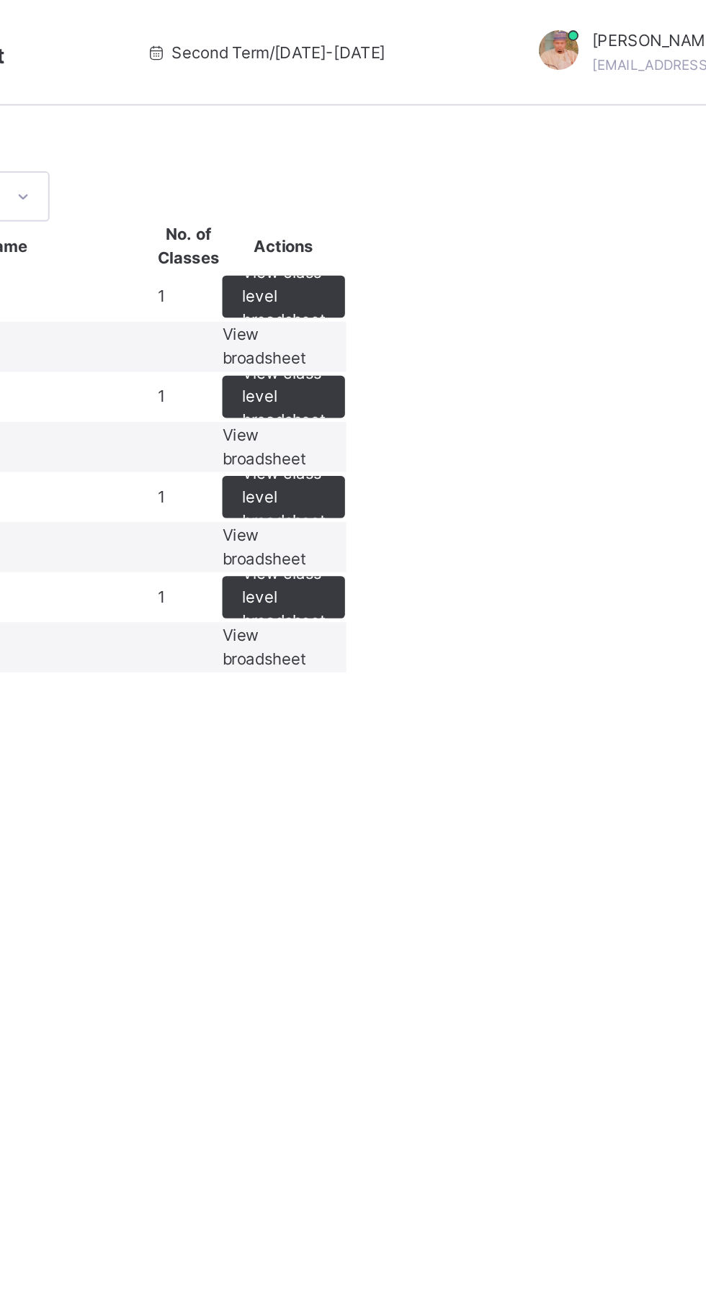
click at [479, 181] on span "View class level broadsheet" at bounding box center [456, 162] width 45 height 39
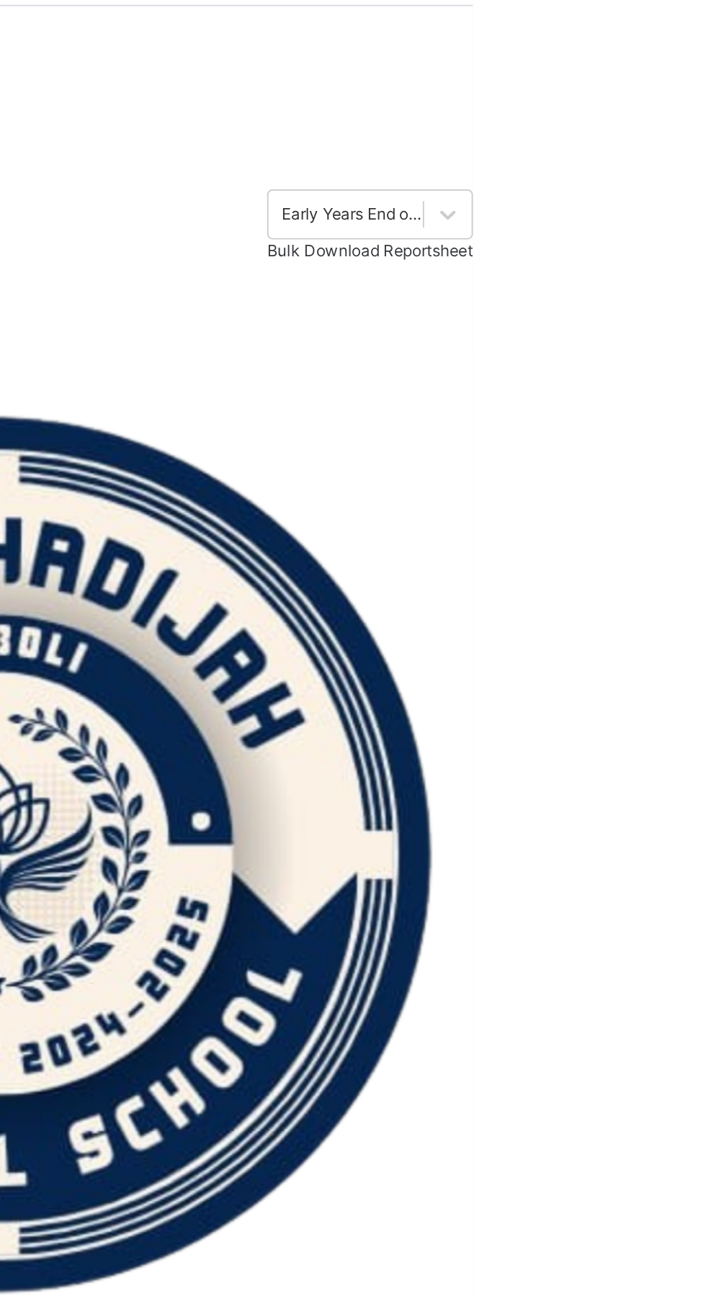
click at [653, 197] on span "Bulk Download Reportsheet" at bounding box center [649, 191] width 112 height 11
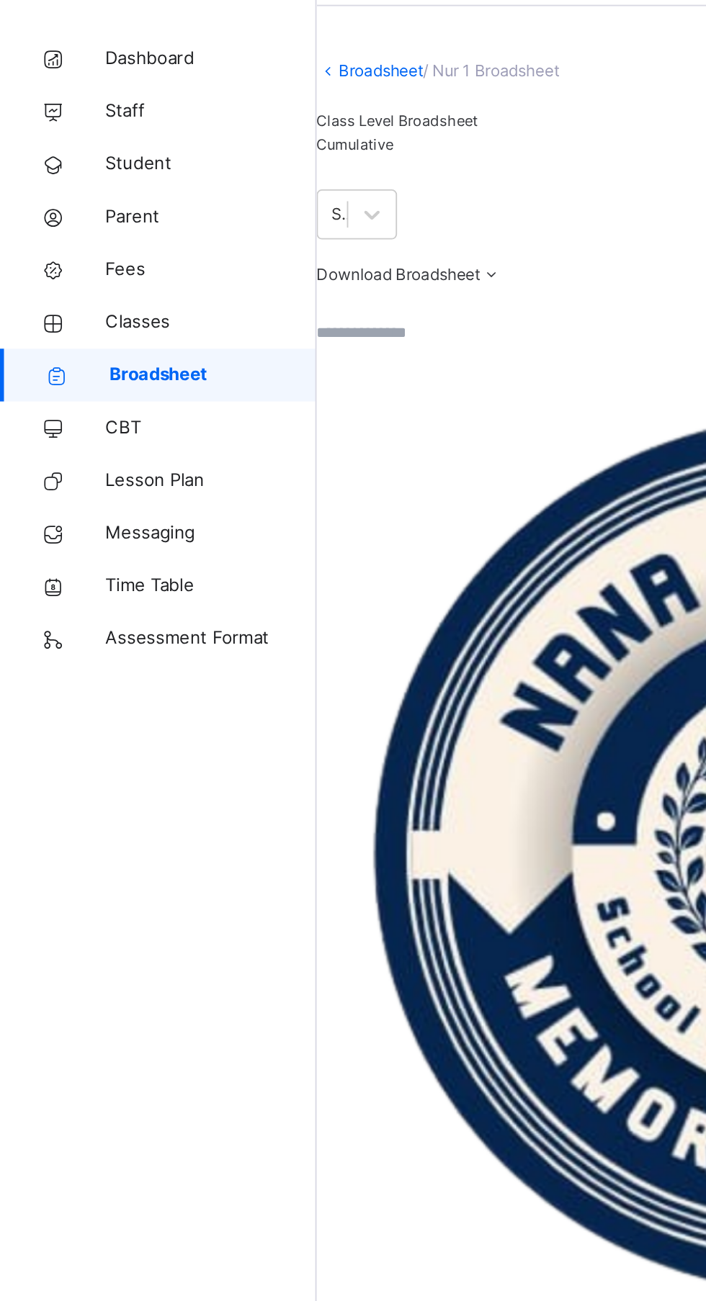
click at [125, 403] on span "Assessment Format" at bounding box center [115, 403] width 115 height 14
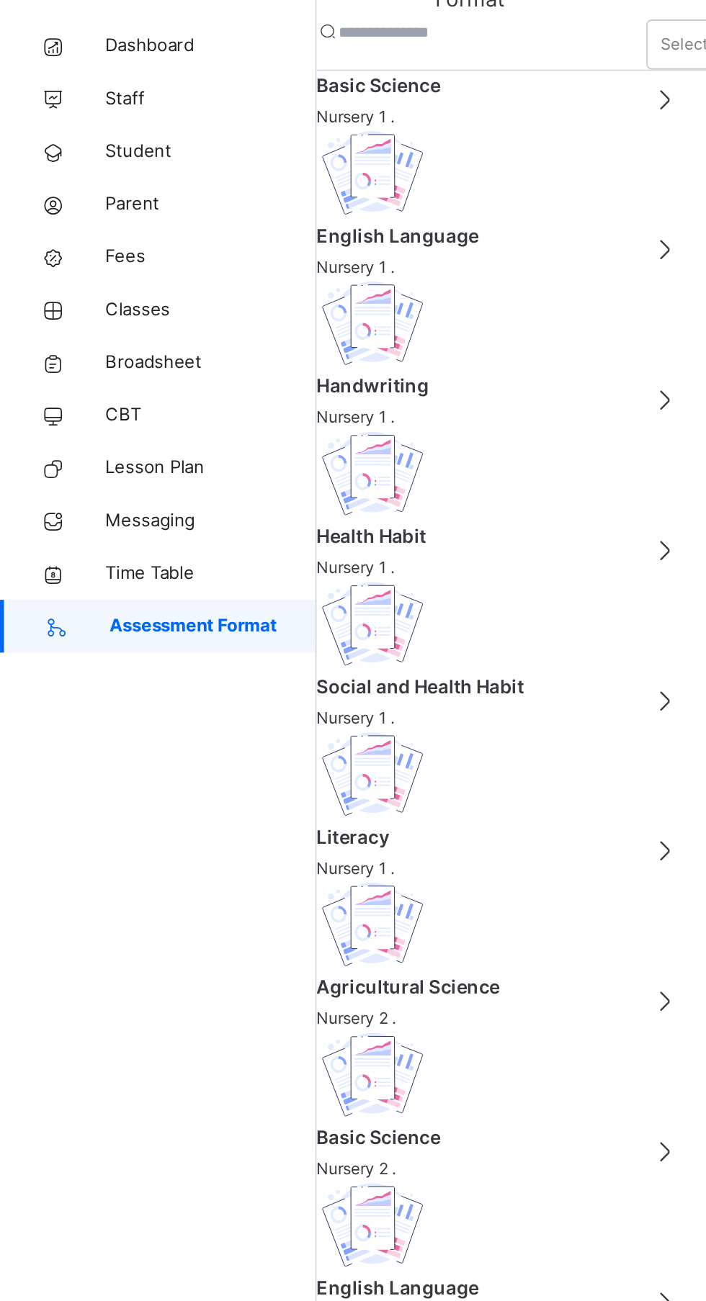
click at [89, 232] on span "Classes" at bounding box center [115, 230] width 115 height 14
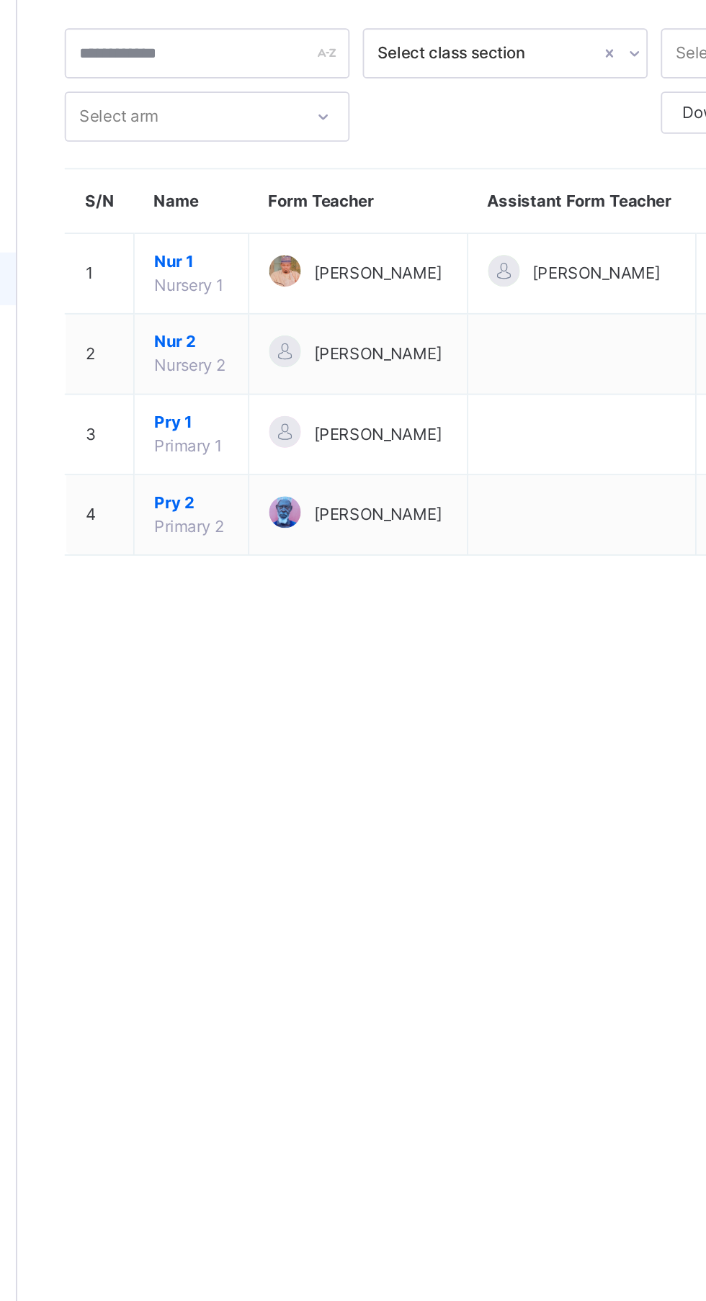
click at [271, 228] on span "Nur 1" at bounding box center [268, 221] width 40 height 13
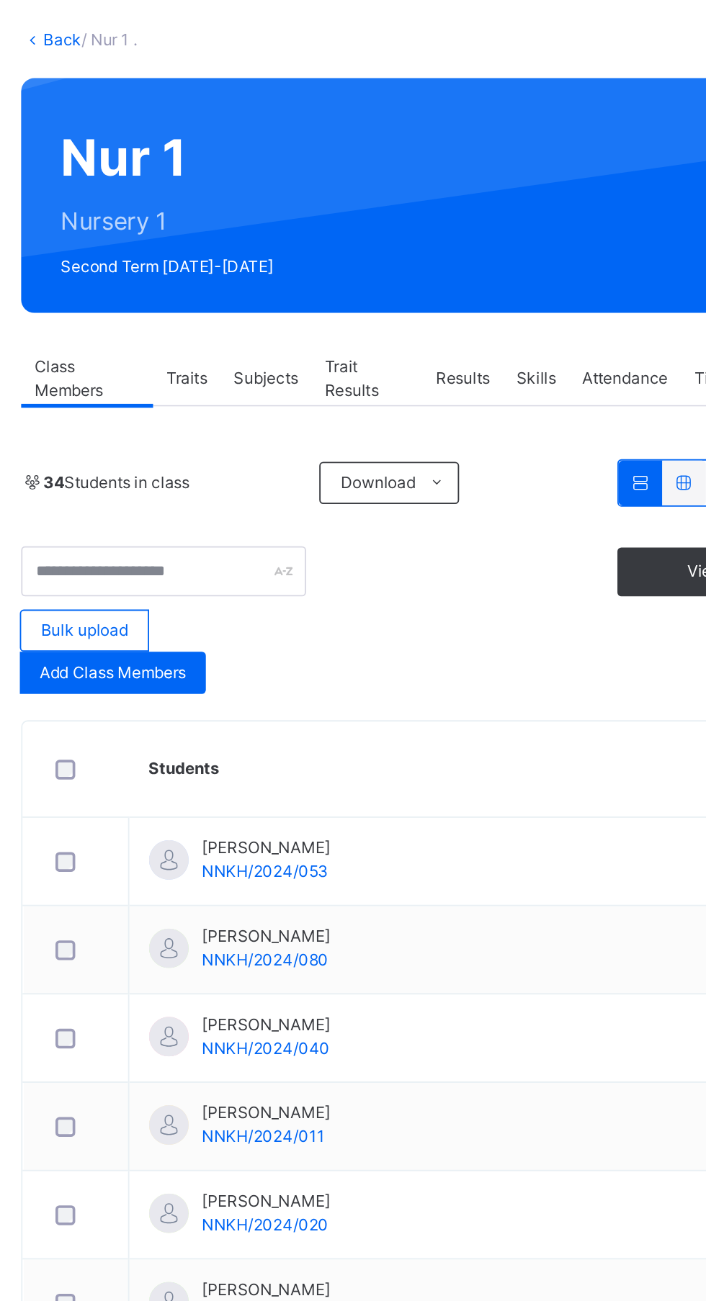
click at [452, 285] on span "Results" at bounding box center [440, 285] width 30 height 13
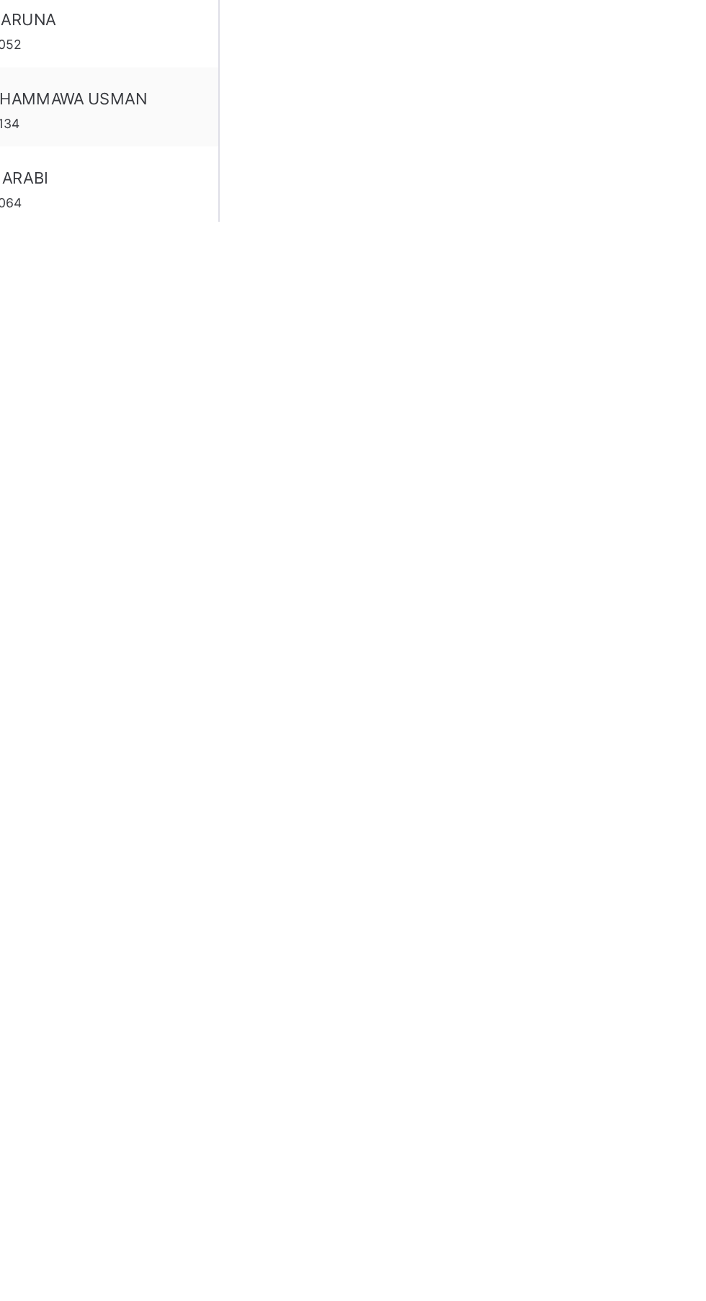
scroll to position [133, 0]
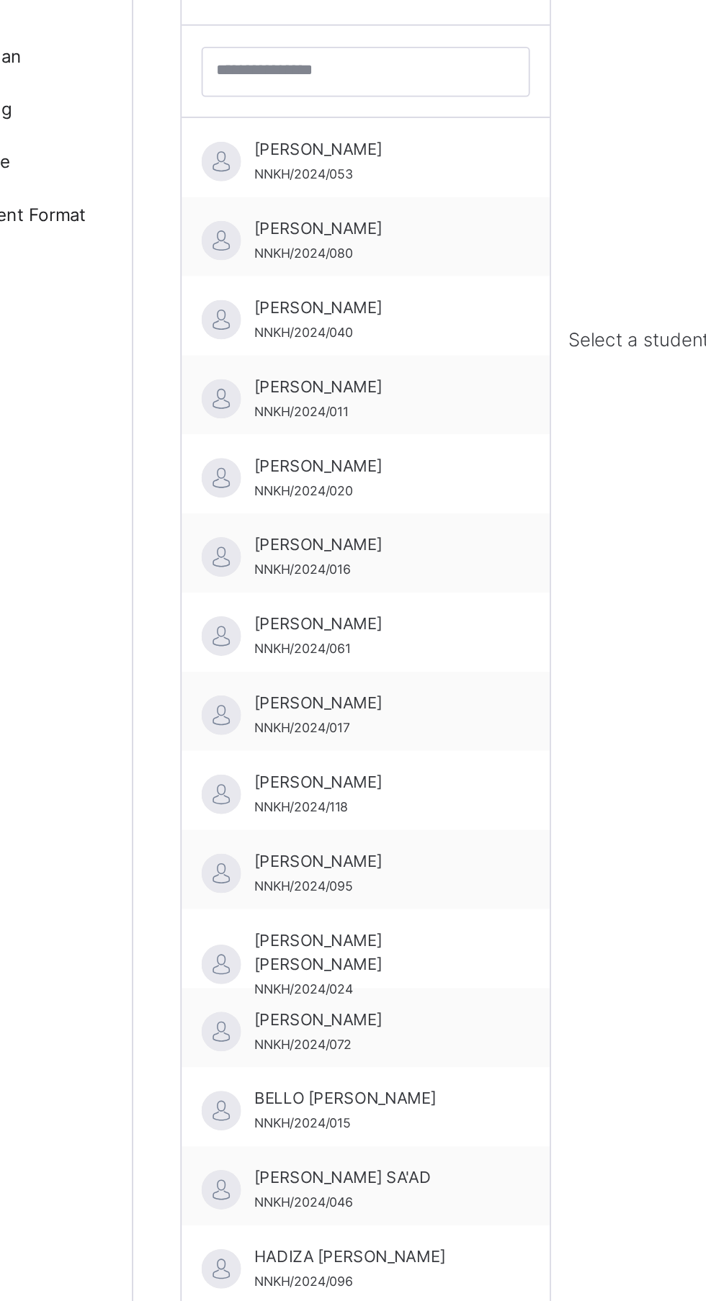
click at [285, 300] on div "Students" at bounding box center [299, 271] width 201 height 58
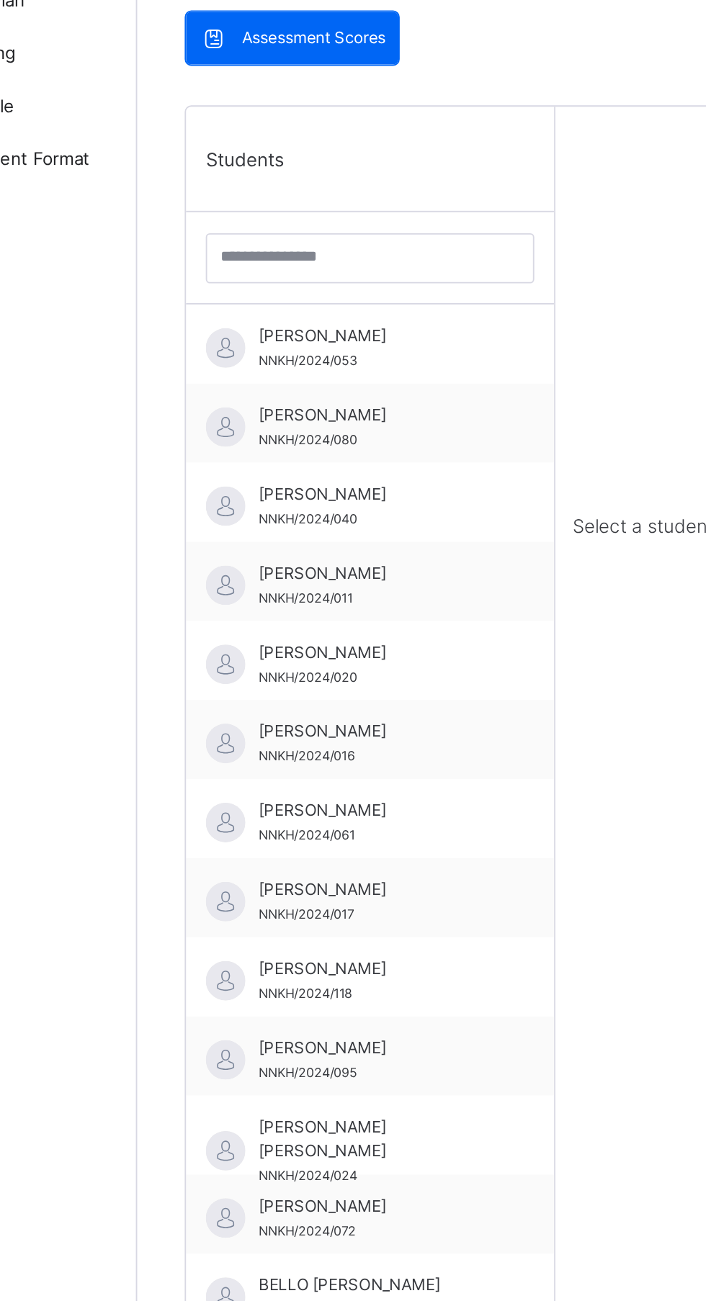
click at [281, 513] on span "NNKH/2024/053" at bounding box center [266, 513] width 54 height 8
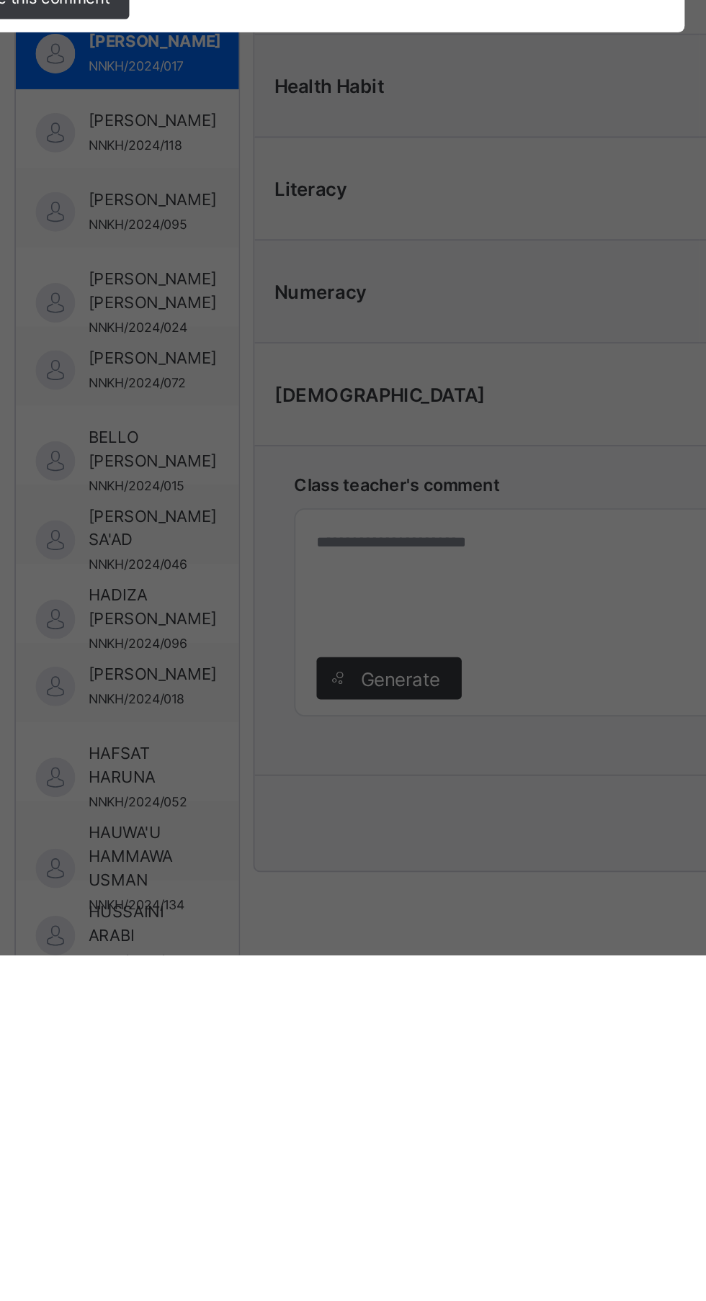
click at [251, 785] on span "Use this comment" at bounding box center [215, 778] width 72 height 13
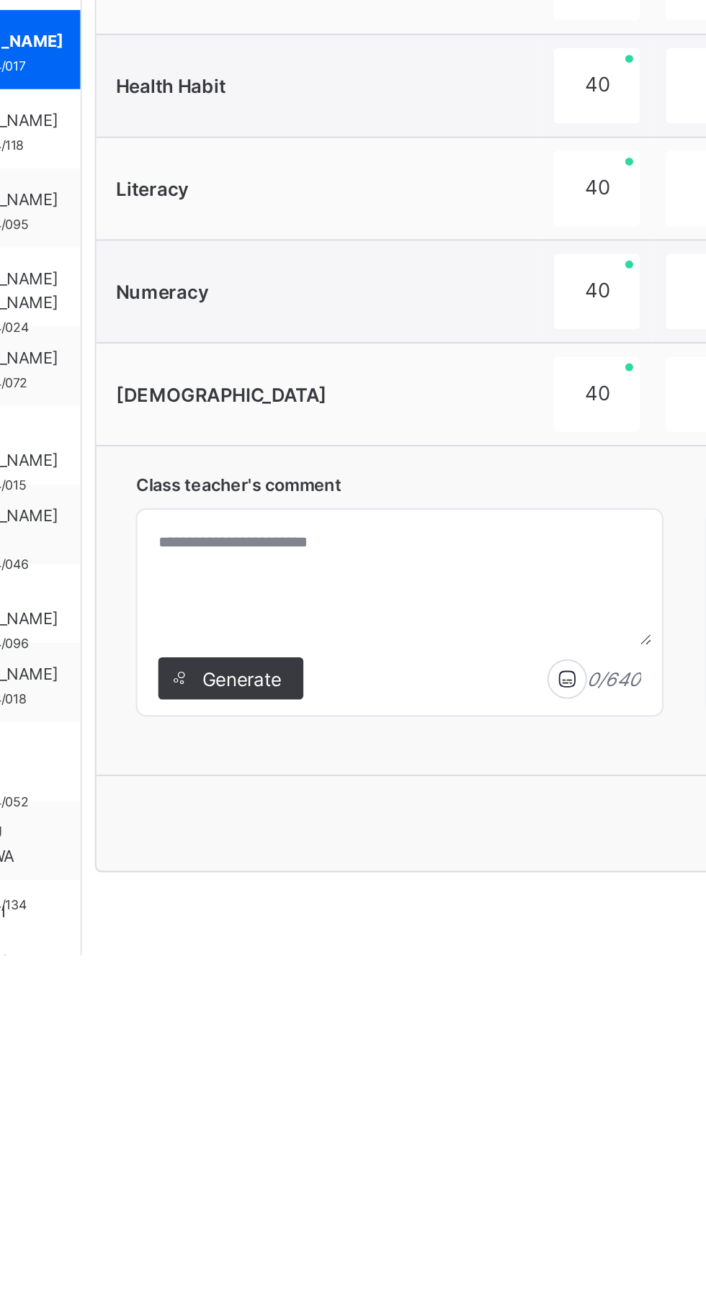
click at [419, 1144] on span "Generate" at bounding box center [409, 1150] width 45 height 15
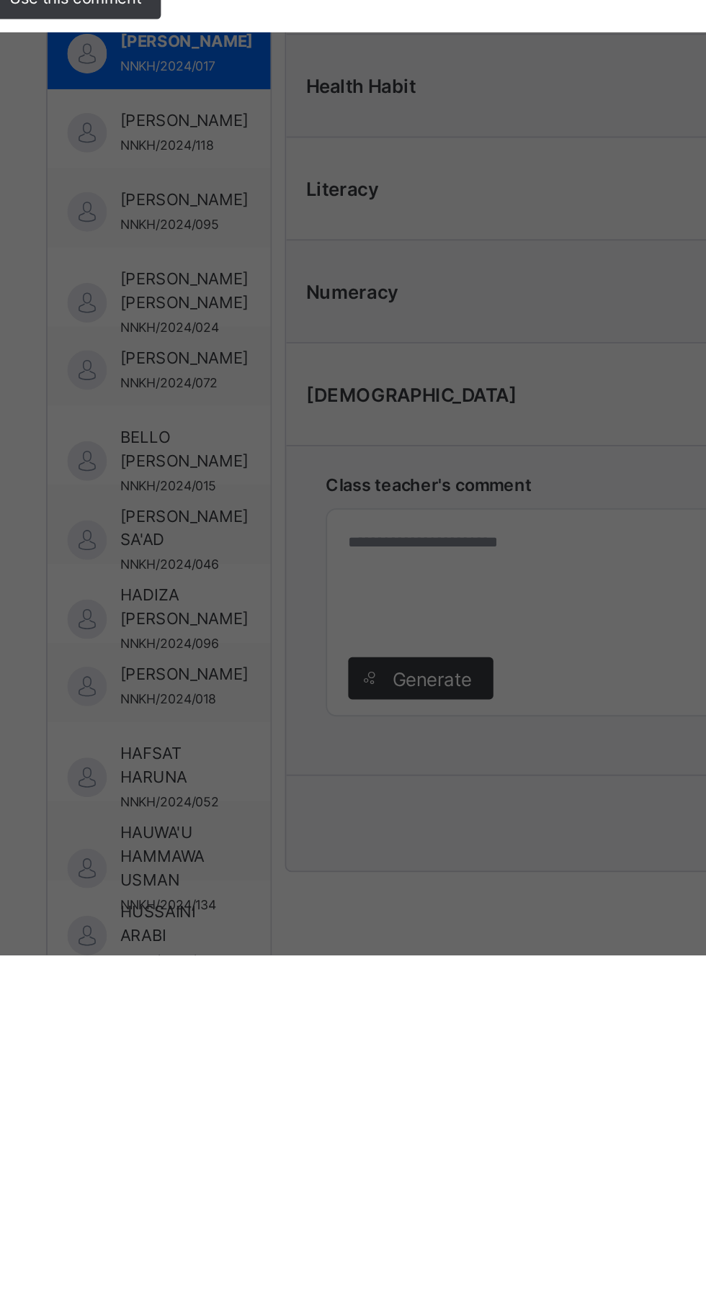
click at [251, 785] on span "Use this comment" at bounding box center [215, 778] width 72 height 13
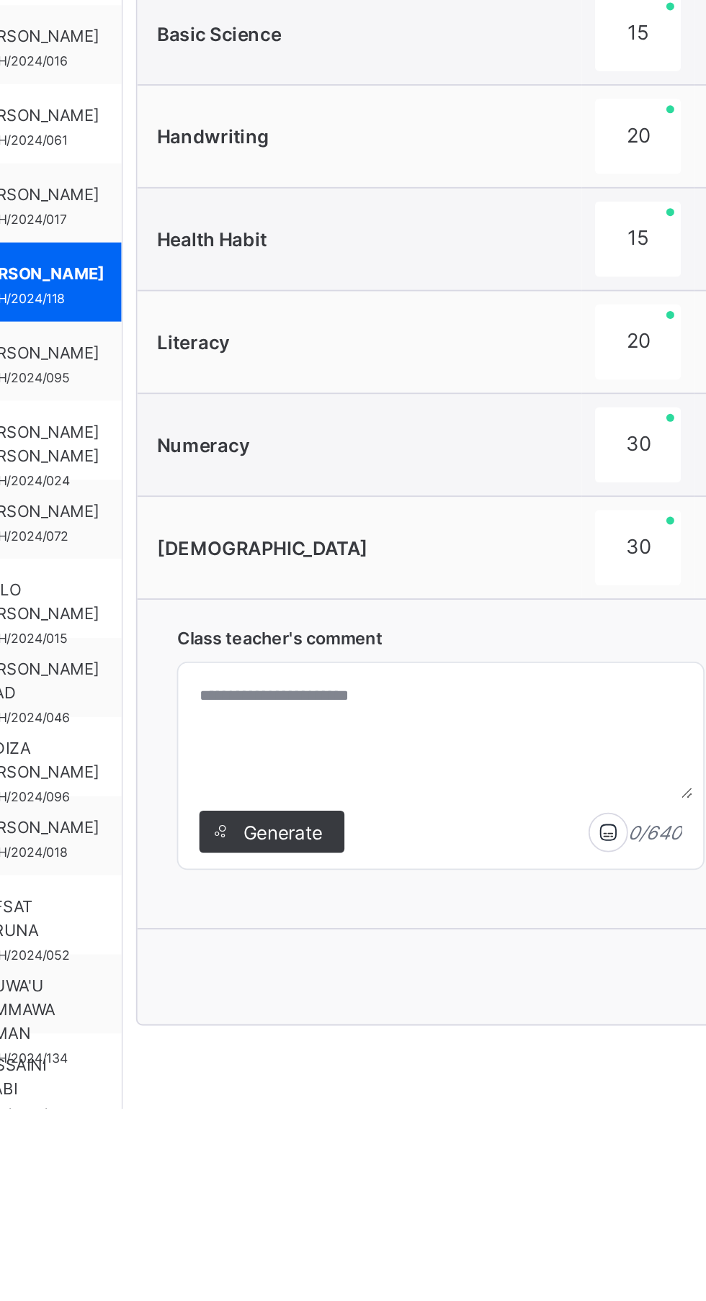
click at [424, 1148] on span "Generate" at bounding box center [409, 1150] width 45 height 15
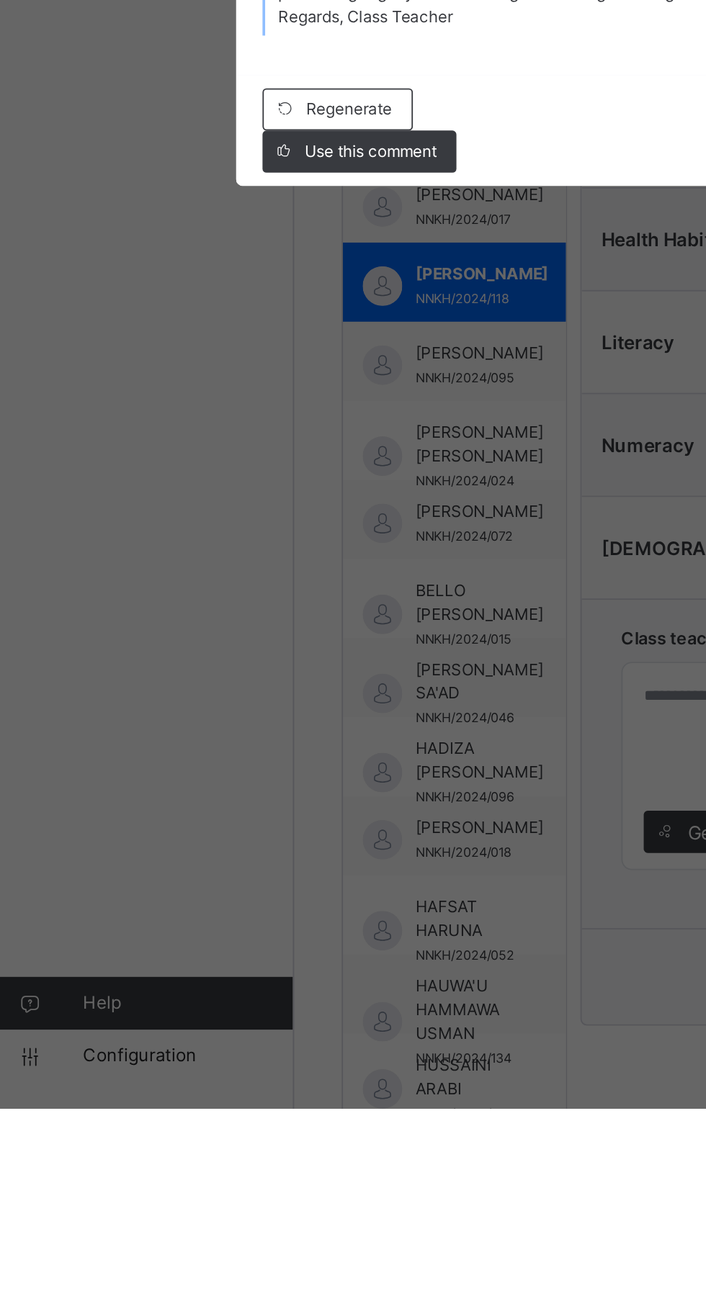
click at [261, 790] on div "Use this comment" at bounding box center [209, 778] width 106 height 23
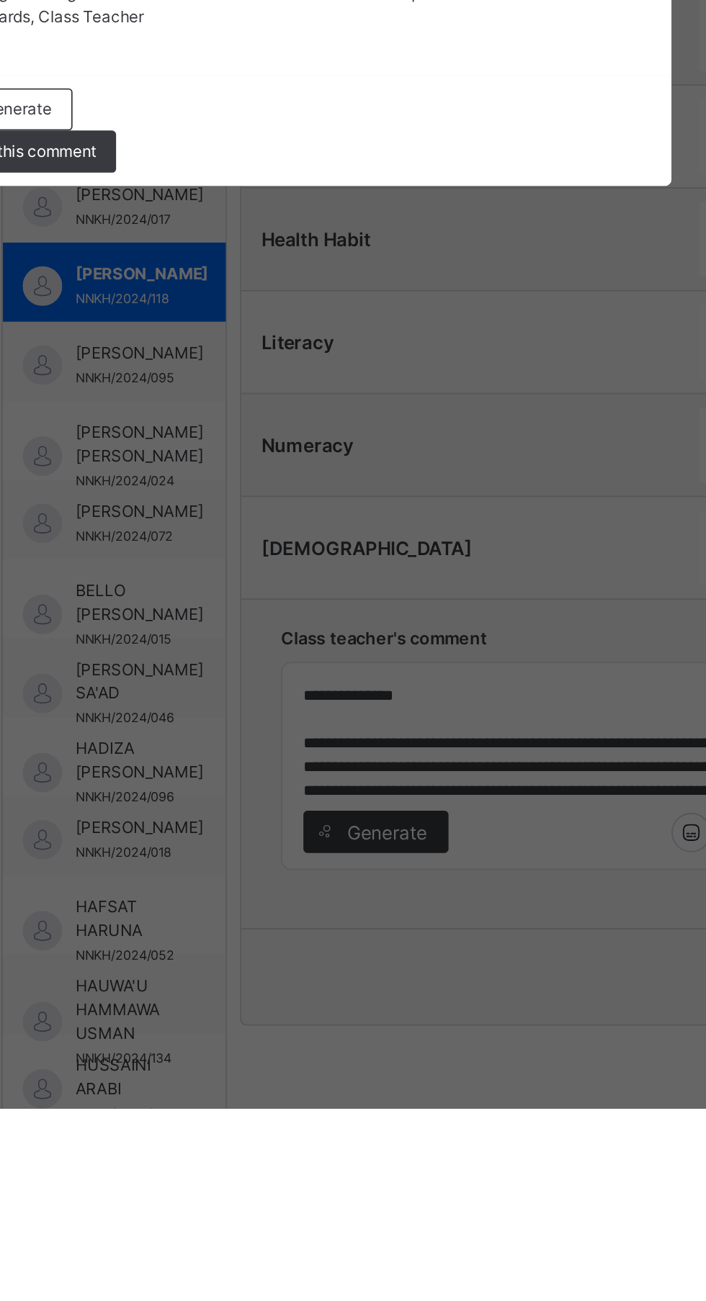
click at [251, 785] on span "Use this comment" at bounding box center [215, 778] width 72 height 13
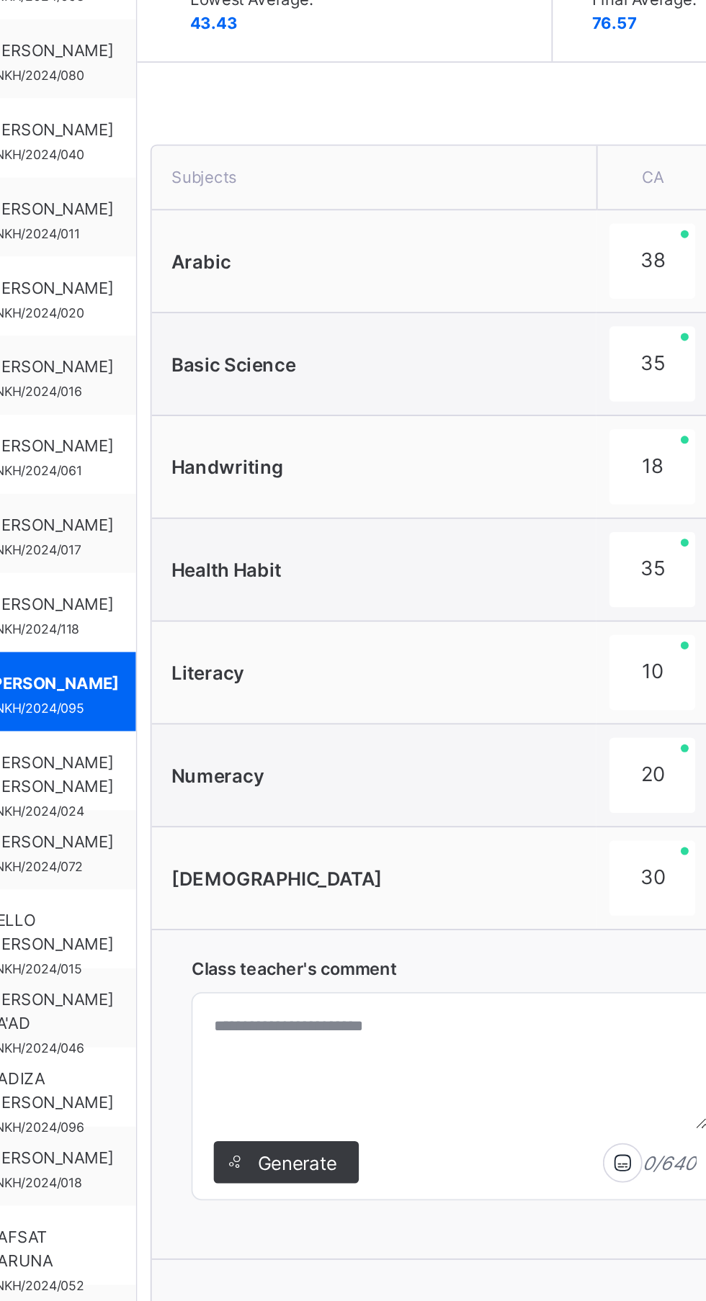
click at [422, 1152] on span "Generate" at bounding box center [409, 1150] width 45 height 15
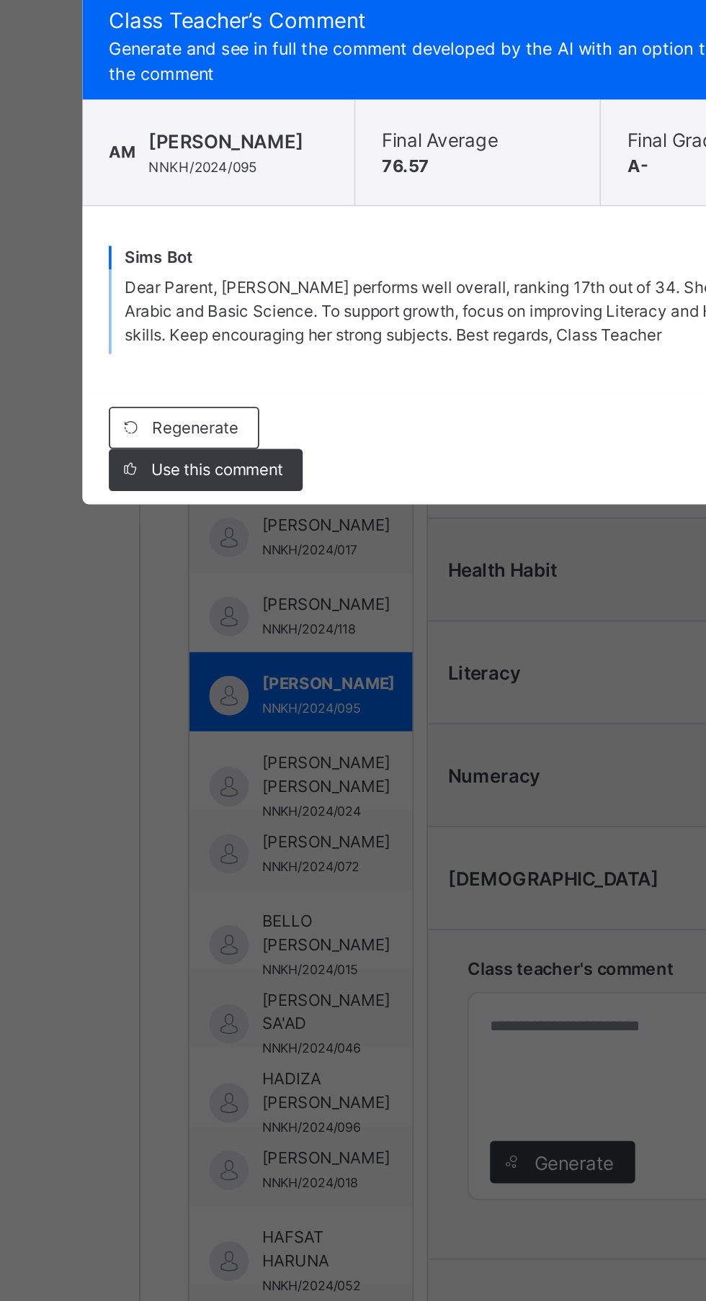
click at [251, 778] on span "Use this comment" at bounding box center [215, 772] width 72 height 13
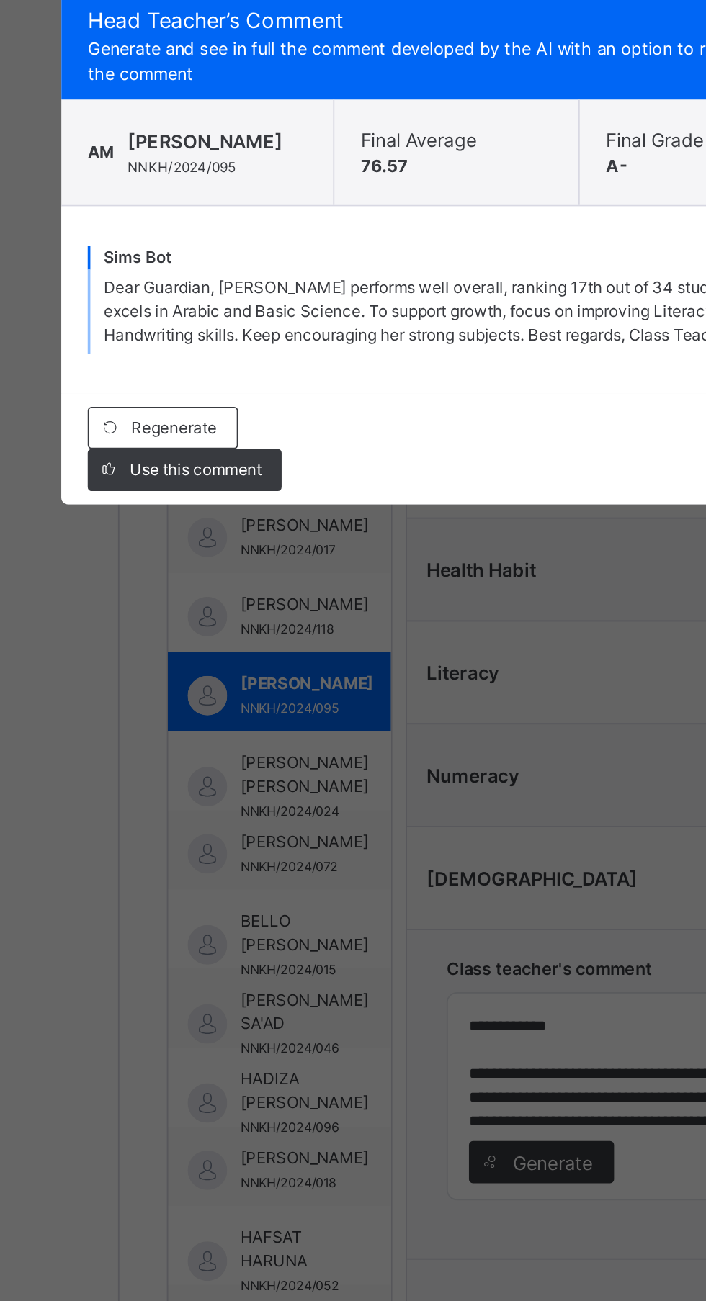
click at [261, 784] on div "Use this comment" at bounding box center [209, 771] width 106 height 23
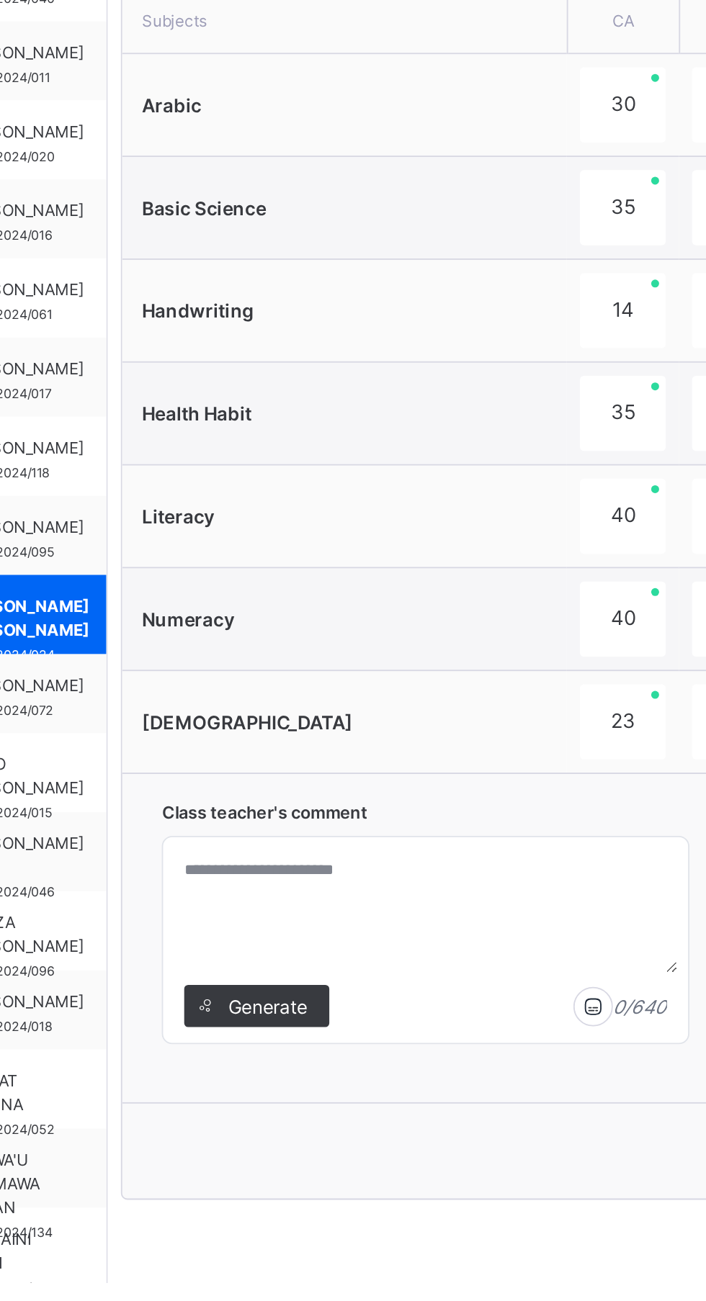
click at [420, 1152] on span "Generate" at bounding box center [409, 1150] width 45 height 15
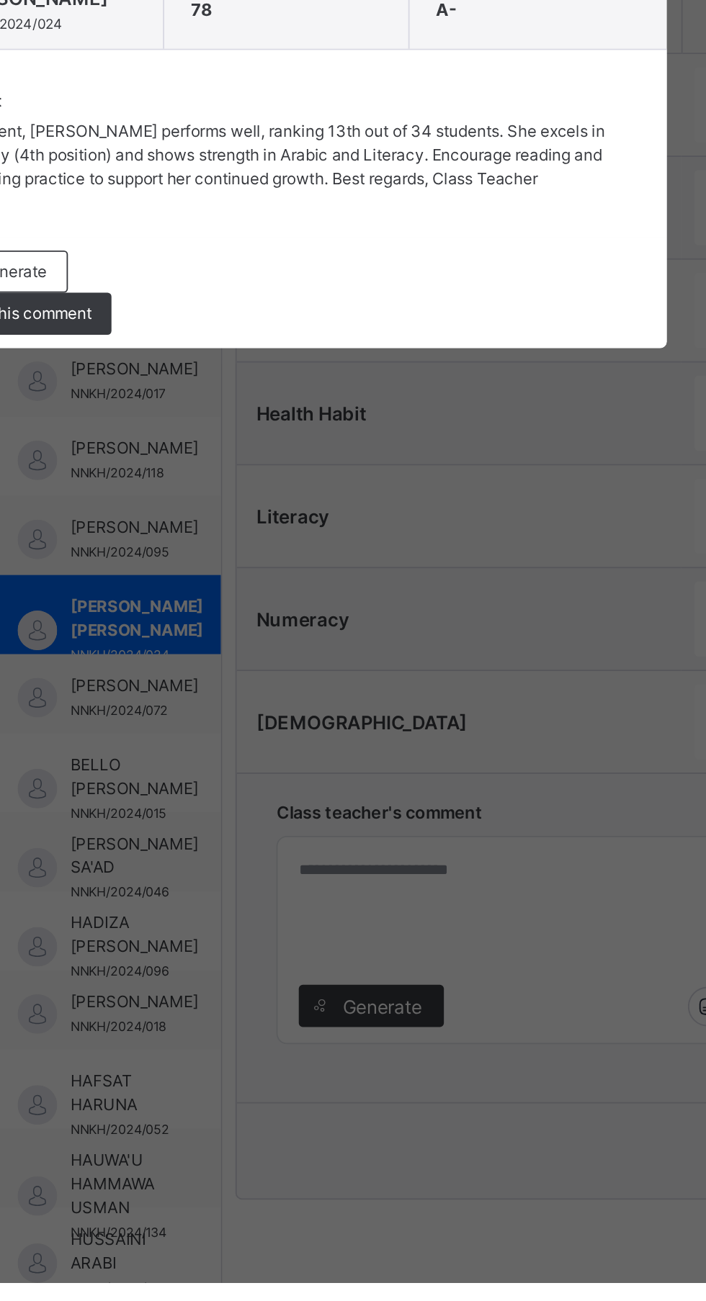
click at [261, 784] on div "Use this comment" at bounding box center [209, 771] width 106 height 23
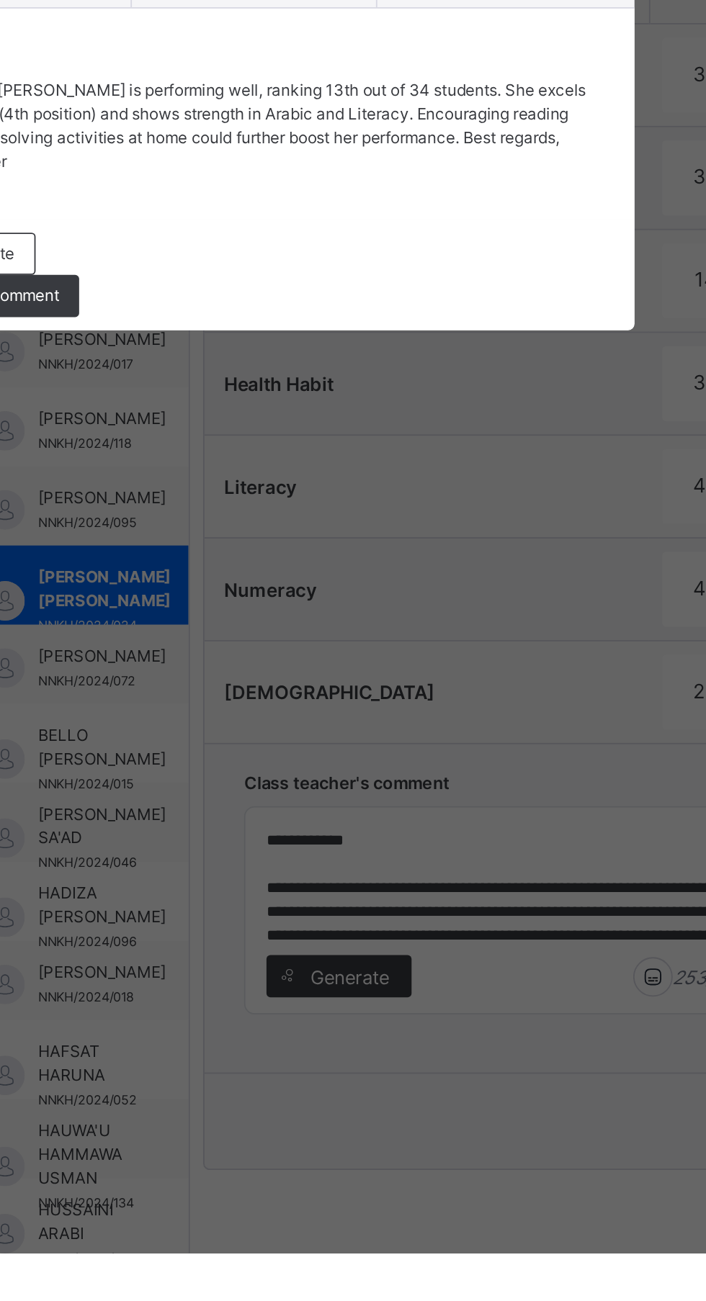
click at [251, 785] on span "Use this comment" at bounding box center [215, 778] width 72 height 13
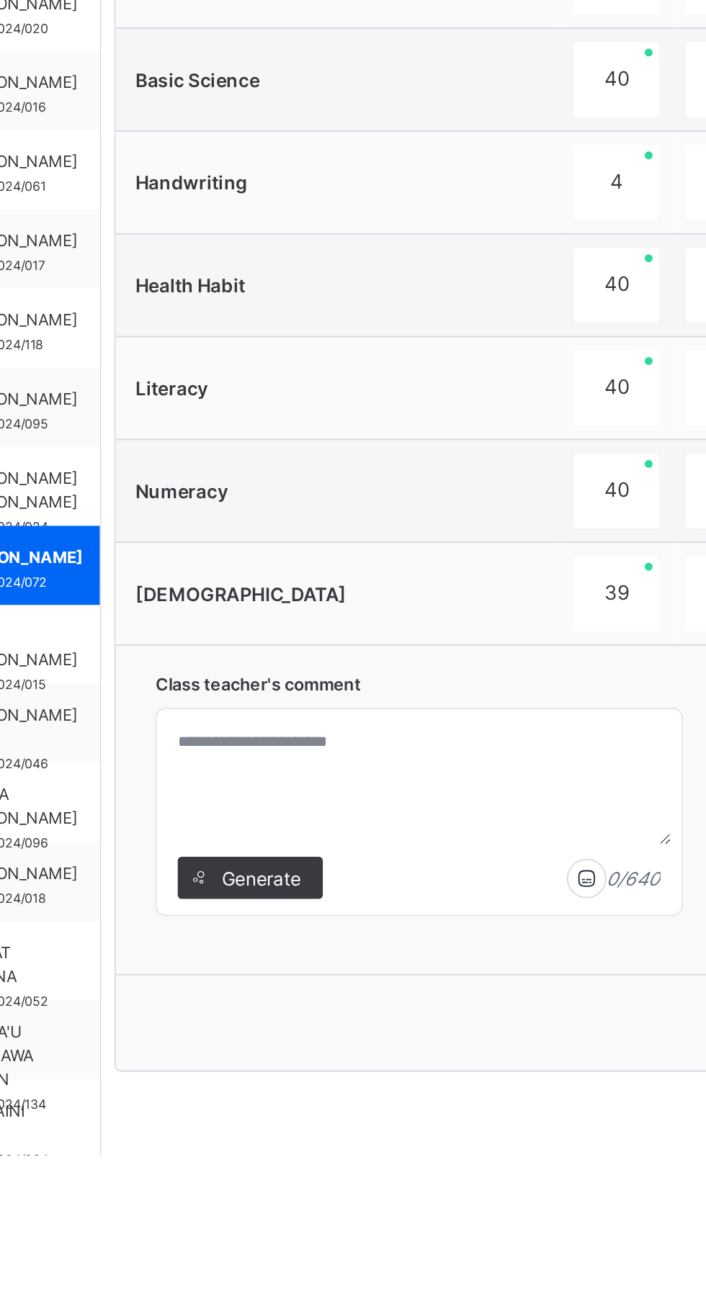
click at [431, 1152] on span "Generate" at bounding box center [409, 1150] width 45 height 15
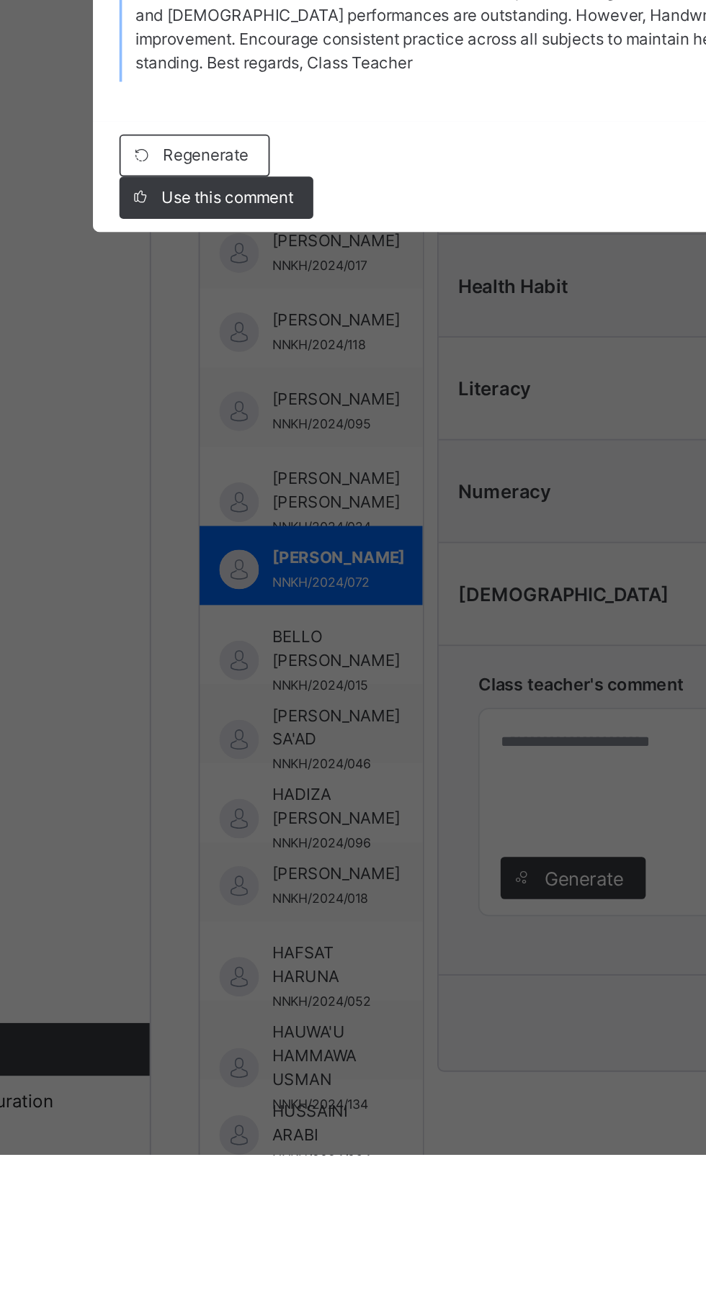
click at [254, 790] on div "Use this comment" at bounding box center [209, 778] width 106 height 23
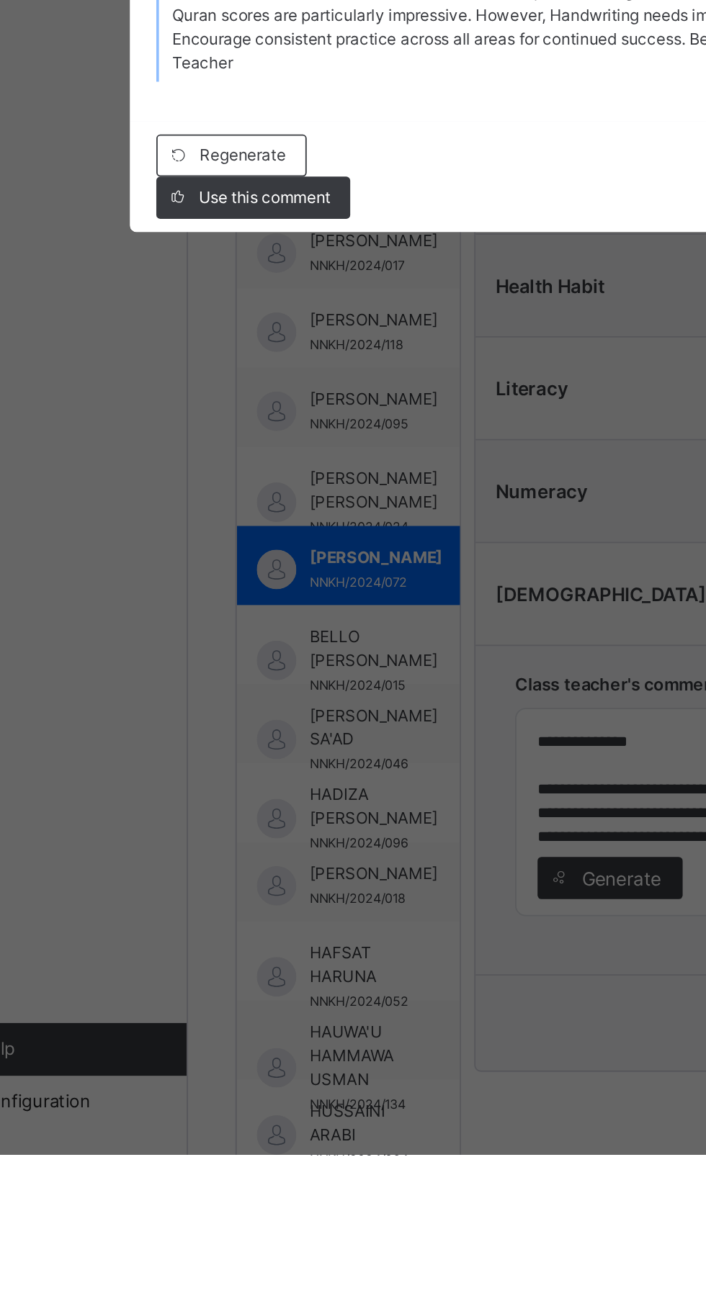
click at [261, 790] on div "Use this comment" at bounding box center [209, 778] width 106 height 23
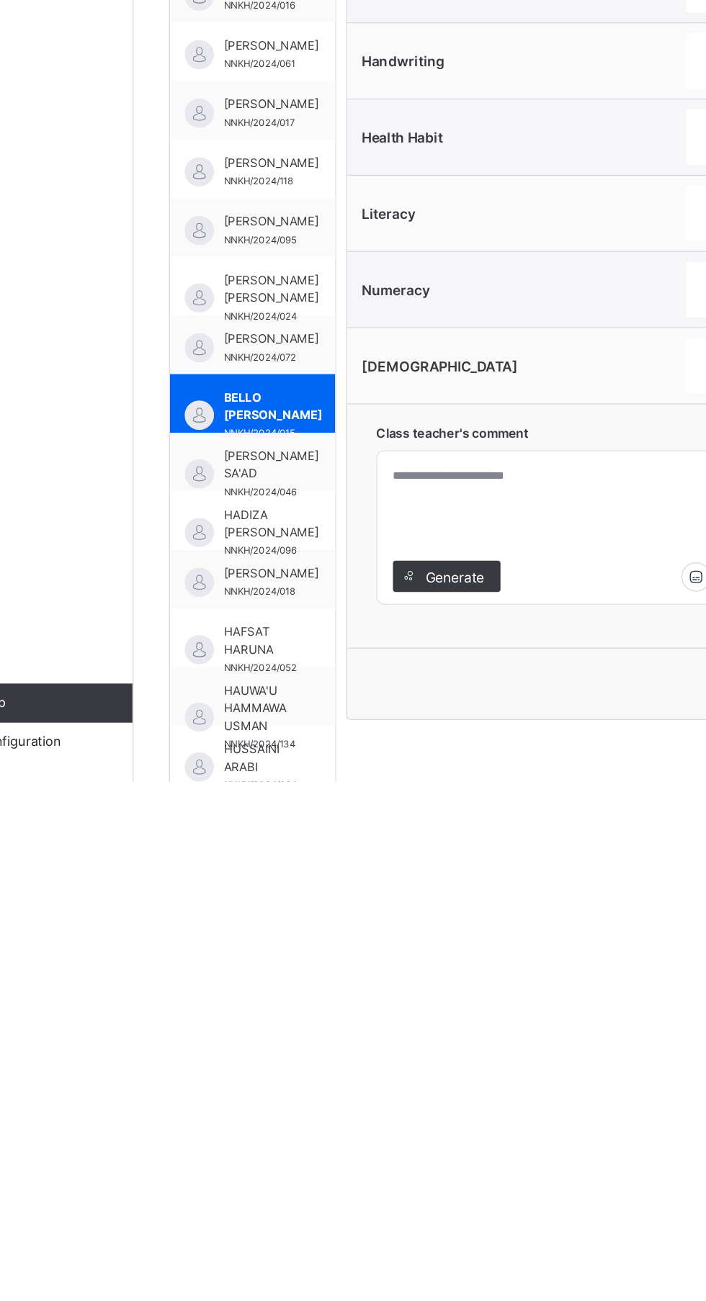
click at [423, 1158] on div "Generate" at bounding box center [403, 1150] width 79 height 23
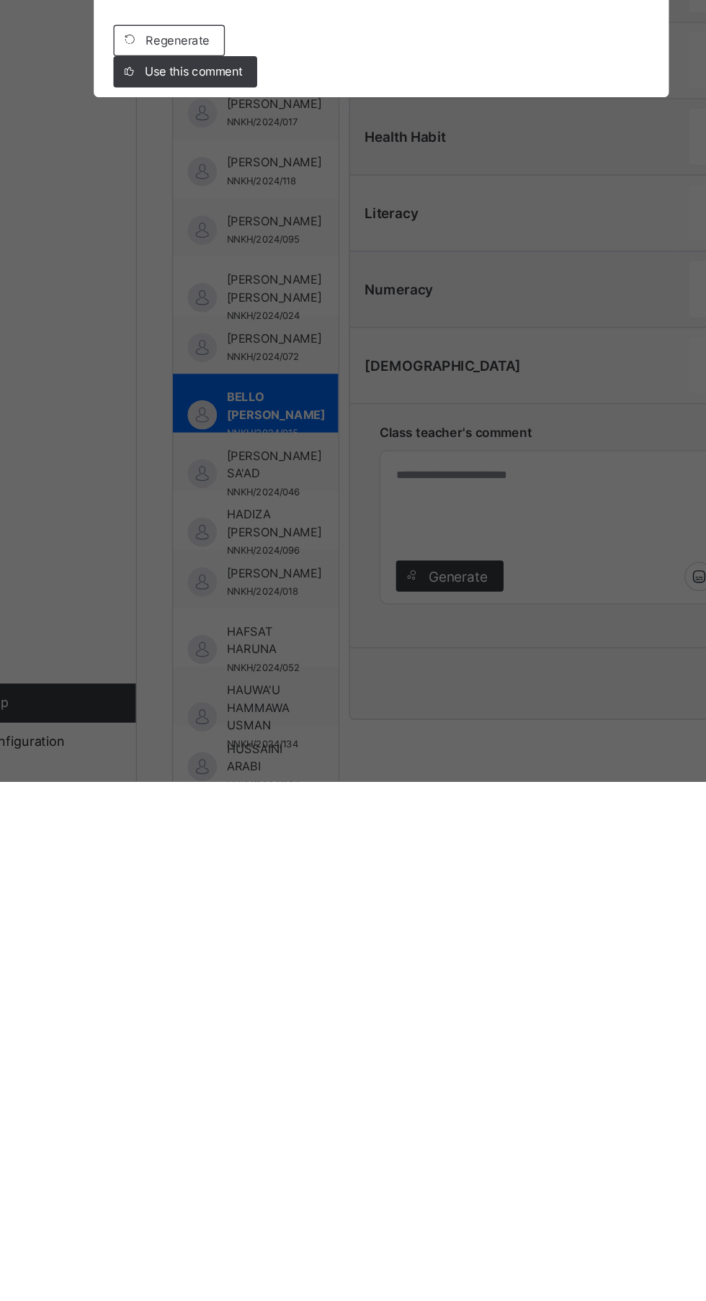
click at [251, 785] on span "Use this comment" at bounding box center [215, 778] width 72 height 13
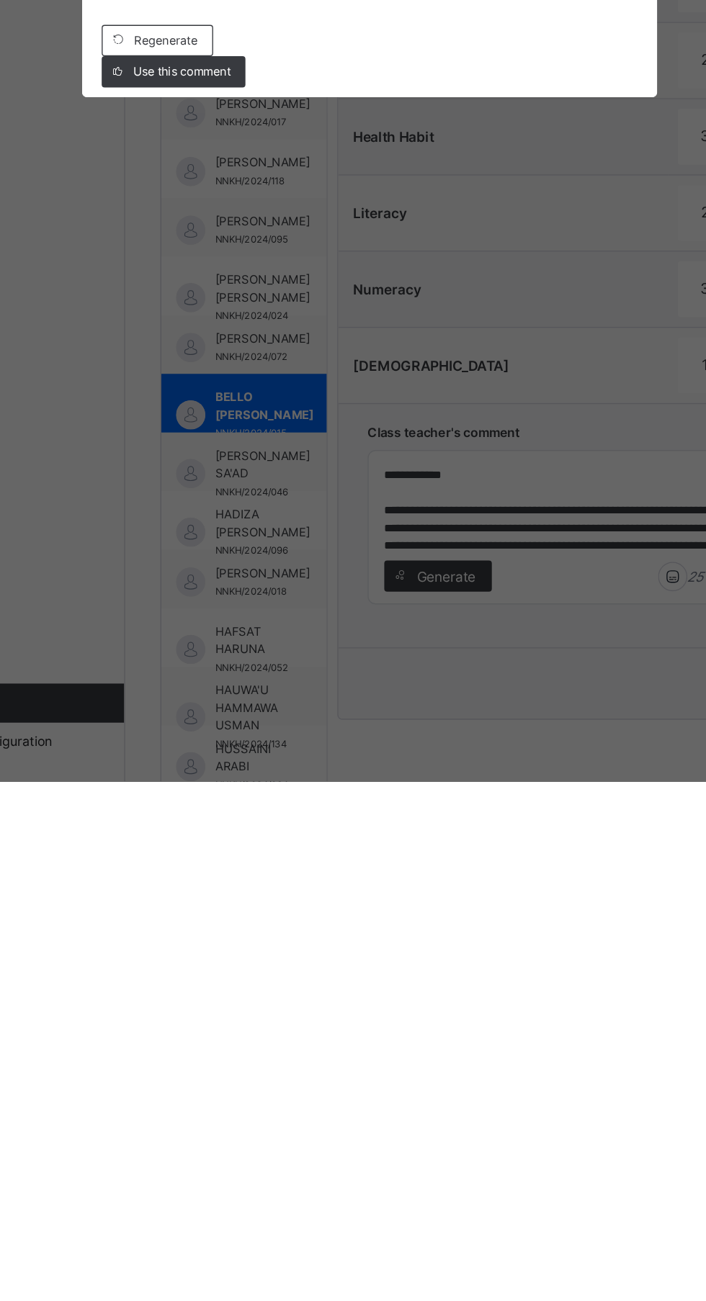
click at [251, 785] on span "Use this comment" at bounding box center [215, 778] width 72 height 13
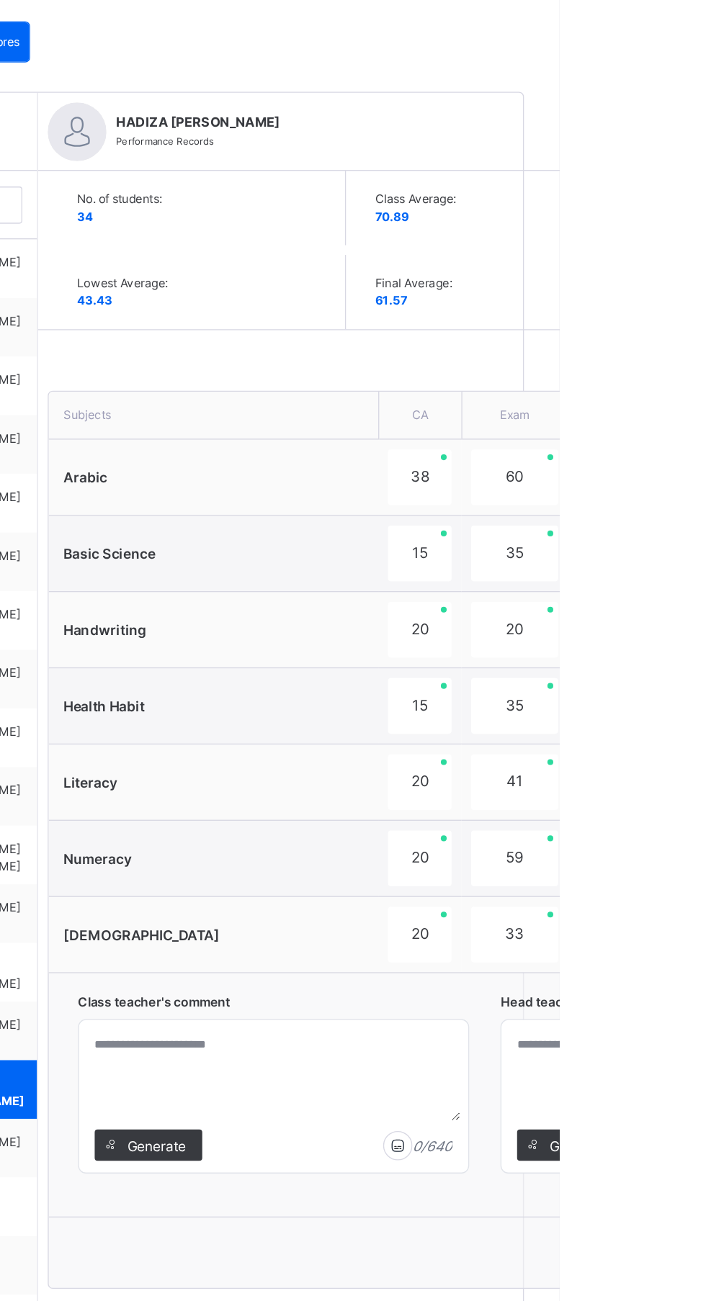
click at [436, 1153] on div "Generate" at bounding box center [403, 1150] width 79 height 23
